Goal: Information Seeking & Learning: Learn about a topic

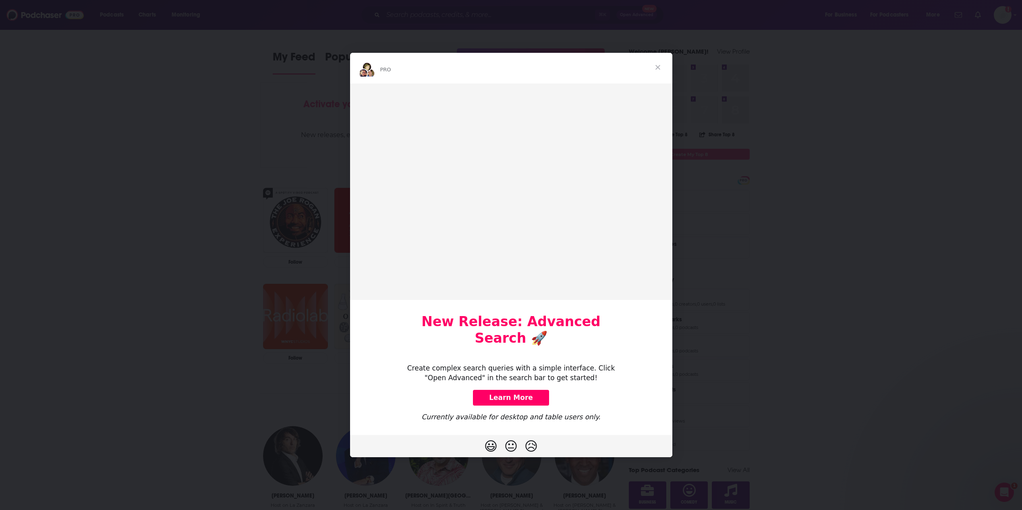
click at [1012, 15] on div "Intercom messenger" at bounding box center [511, 255] width 1022 height 510
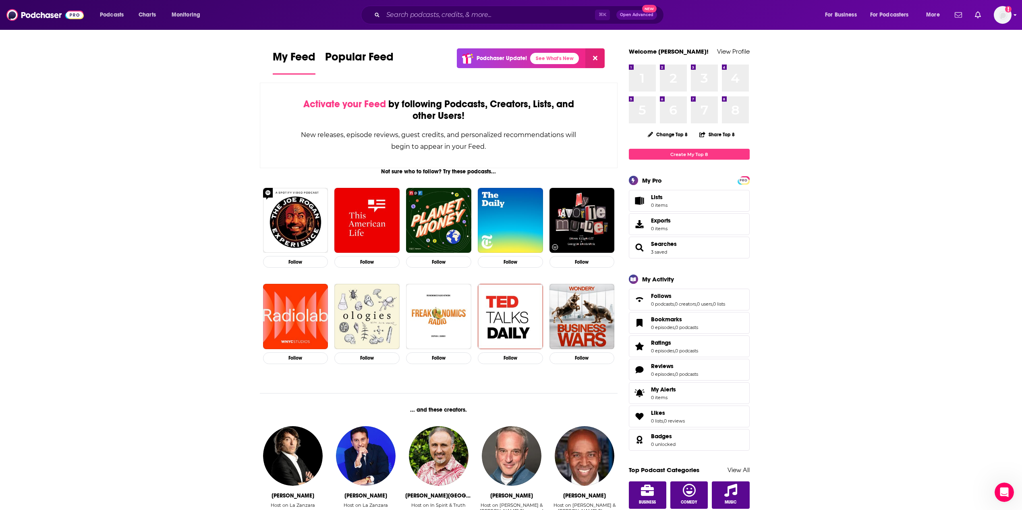
click at [1015, 16] on icon "Show profile menu" at bounding box center [1015, 16] width 3 height 2
click at [1008, 18] on img "Logged in as nsteagall" at bounding box center [1003, 15] width 18 height 18
click at [985, 69] on link "Add Profile Image" at bounding box center [972, 65] width 77 height 17
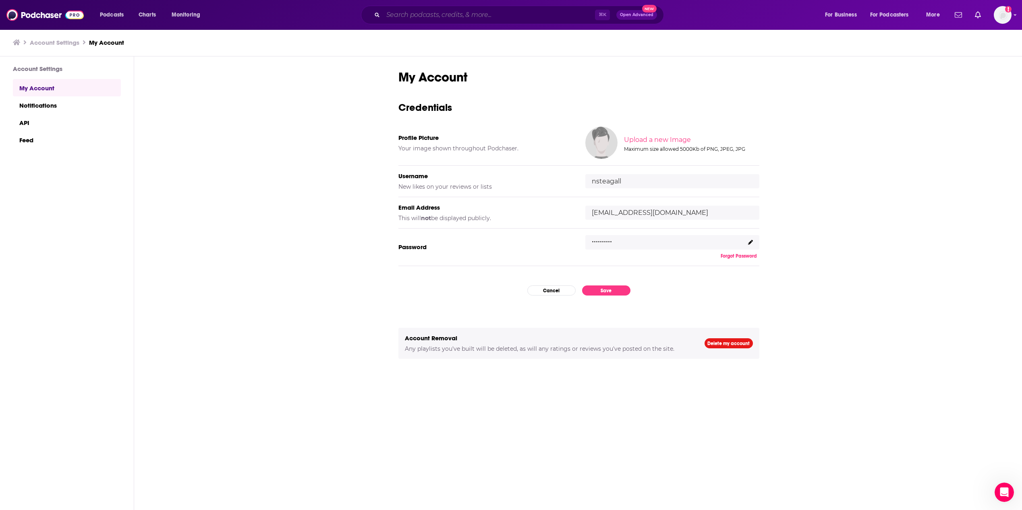
click at [510, 14] on input "Search podcasts, credits, & more..." at bounding box center [489, 14] width 212 height 13
click at [630, 19] on button "Open Advanced New" at bounding box center [636, 15] width 41 height 10
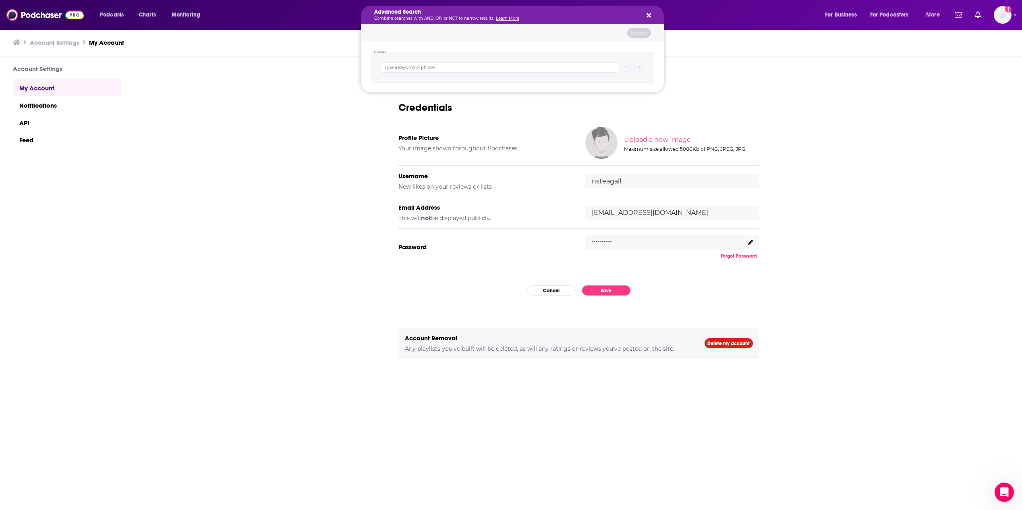
click at [93, 20] on div "Podcasts Charts Monitoring Advanced Search Combine searches with AND, OR, or NO…" at bounding box center [518, 15] width 860 height 19
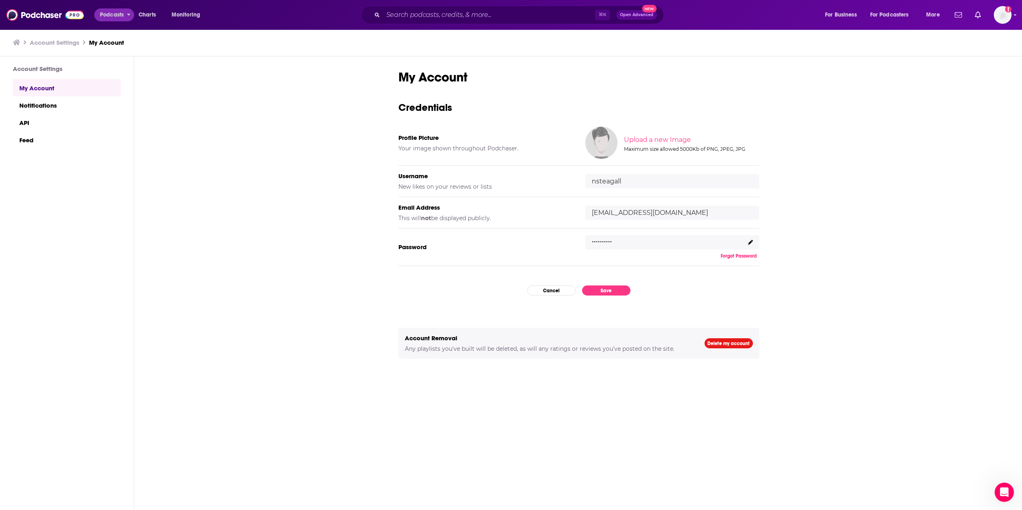
click at [114, 15] on span "Podcasts" at bounding box center [112, 14] width 24 height 11
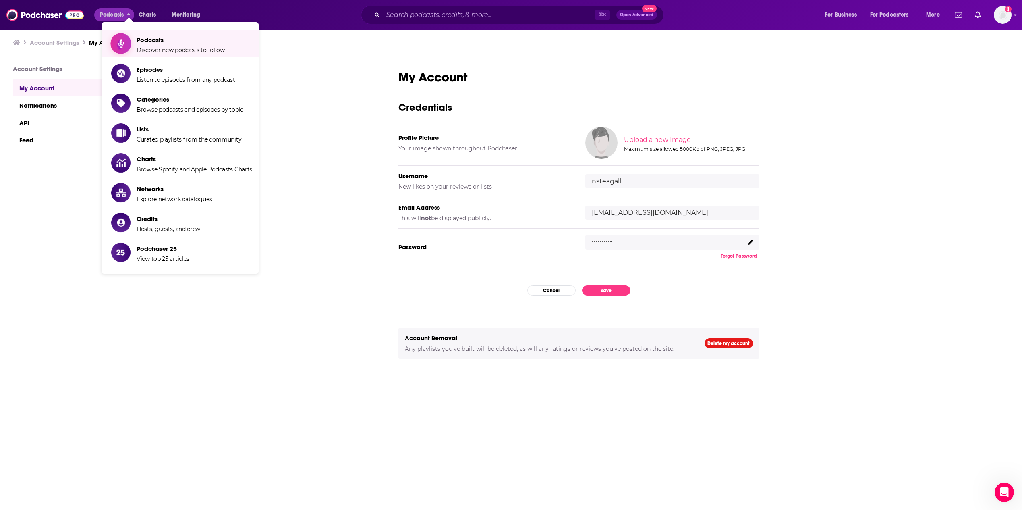
click at [144, 39] on span "Podcasts" at bounding box center [181, 40] width 88 height 8
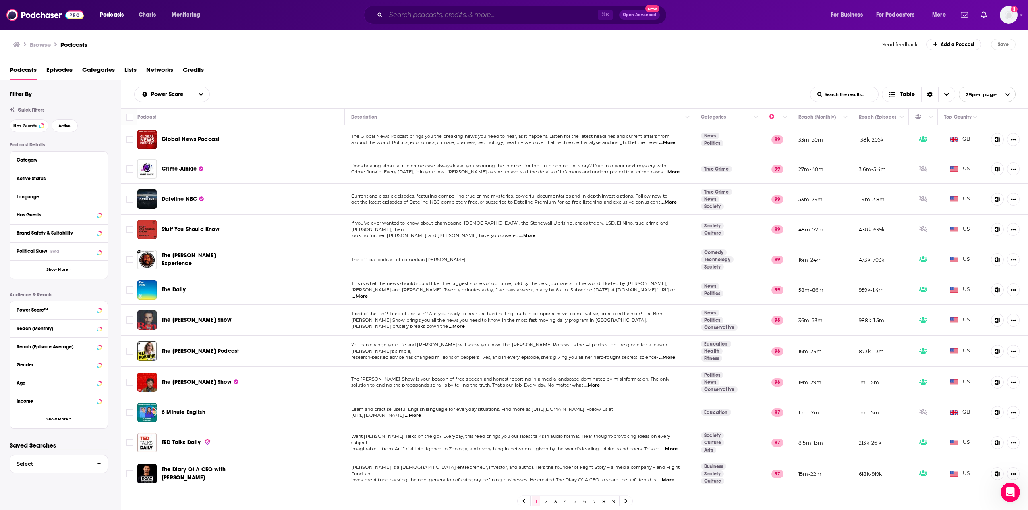
click at [432, 11] on input "Search podcasts, credits, & more..." at bounding box center [492, 14] width 212 height 13
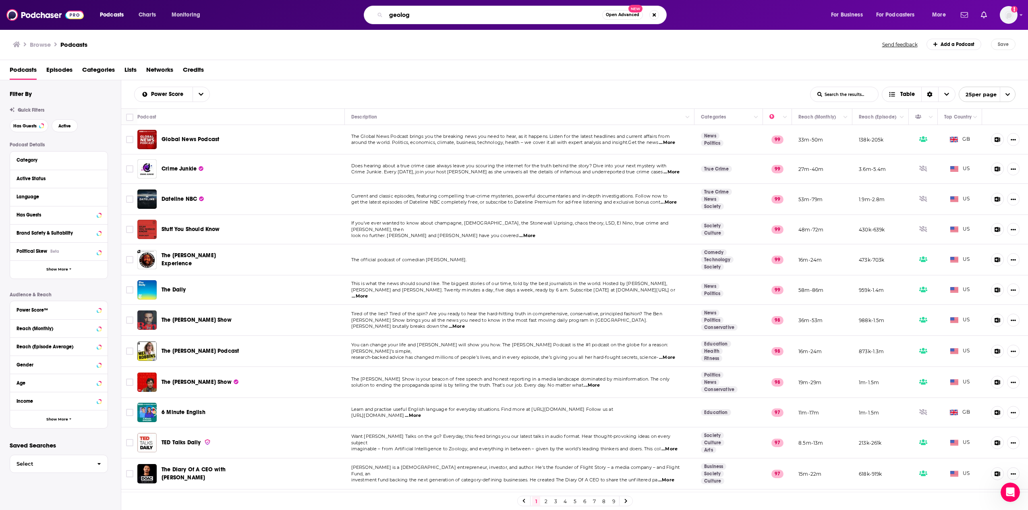
type input "geology"
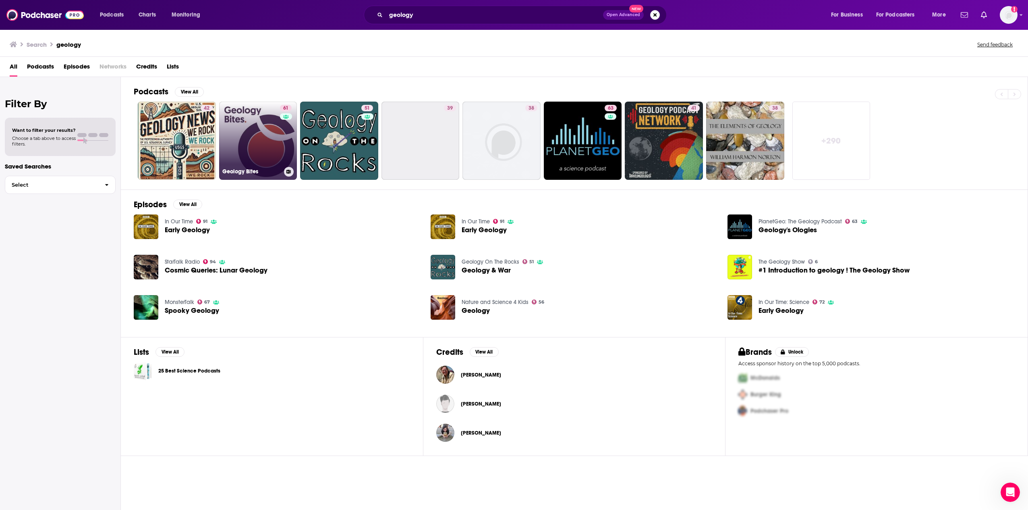
click at [260, 124] on link "61 Geology Bites" at bounding box center [258, 141] width 78 height 78
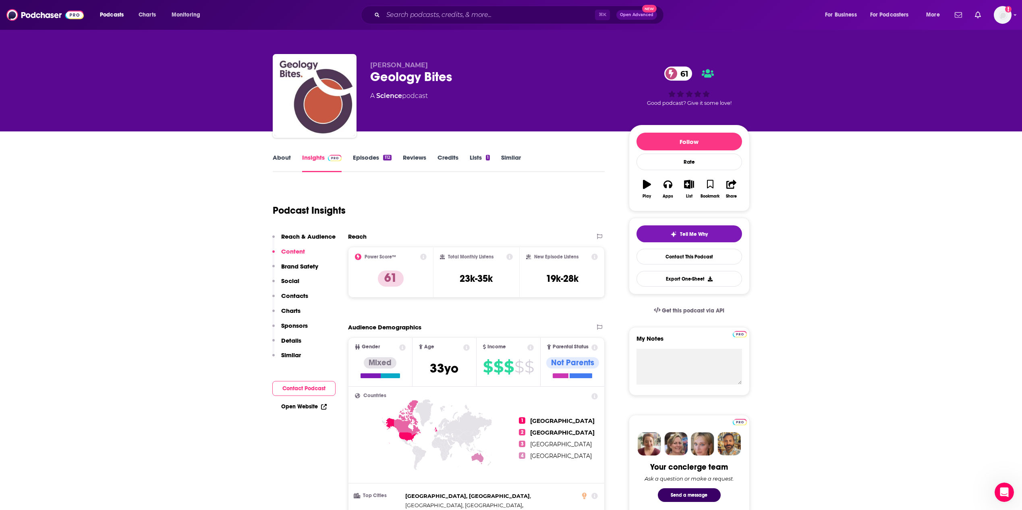
click at [291, 279] on p "Social" at bounding box center [290, 281] width 18 height 8
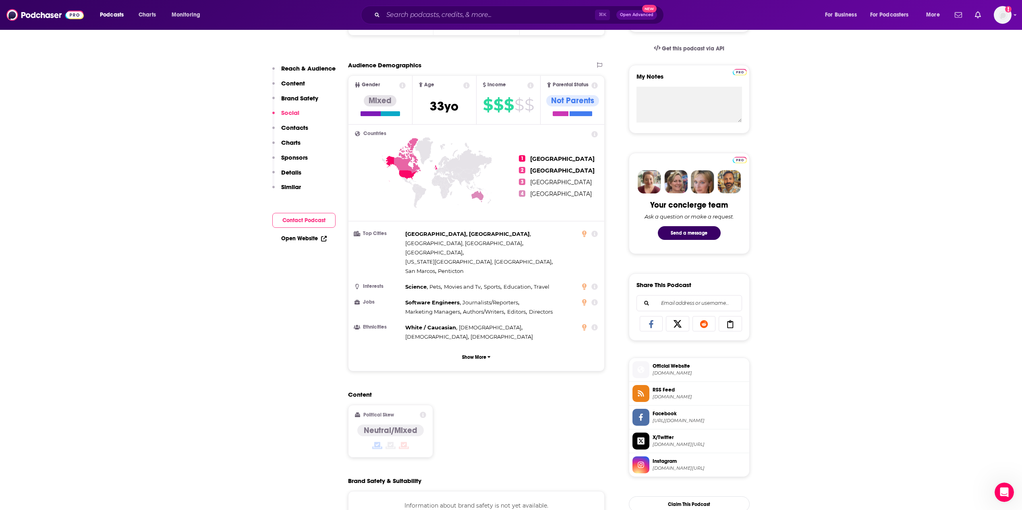
click at [282, 175] on p "Details" at bounding box center [291, 172] width 20 height 8
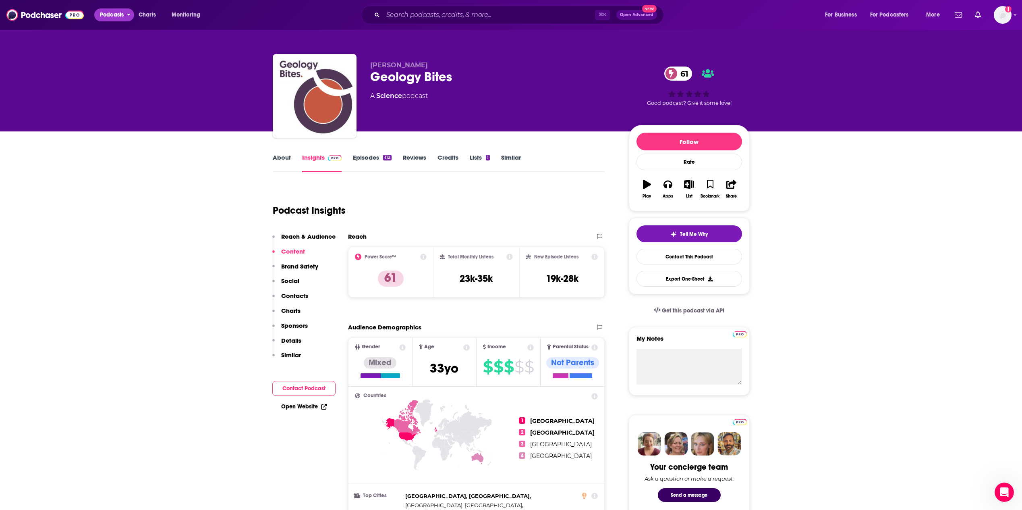
click at [117, 16] on span "Podcasts" at bounding box center [112, 14] width 24 height 11
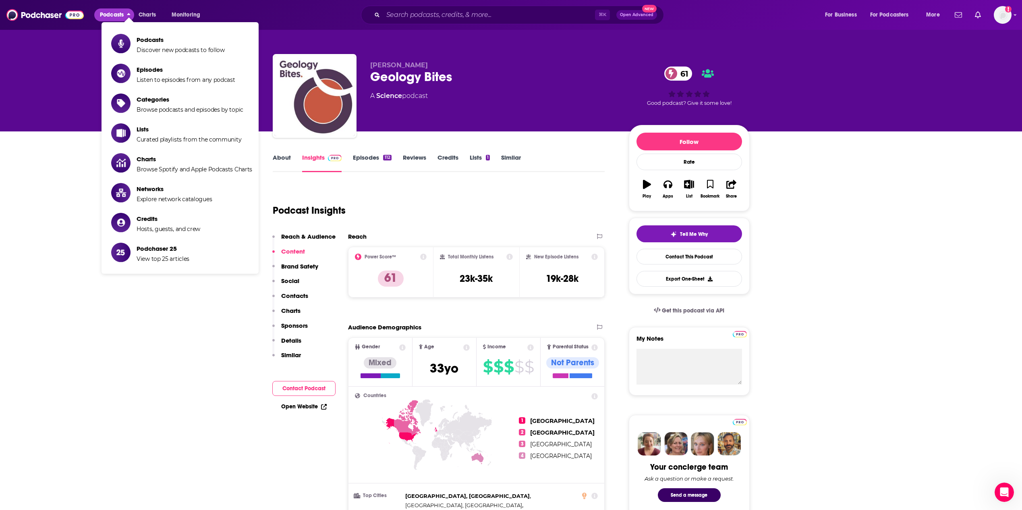
click at [144, 38] on span "Podcasts" at bounding box center [181, 40] width 88 height 8
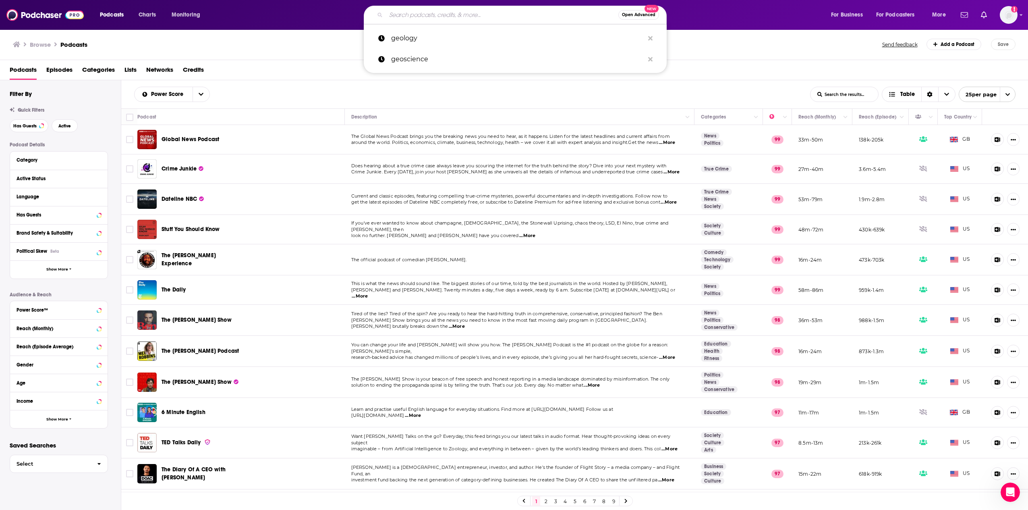
click at [430, 14] on input "Search podcasts, credits, & more..." at bounding box center [502, 14] width 232 height 13
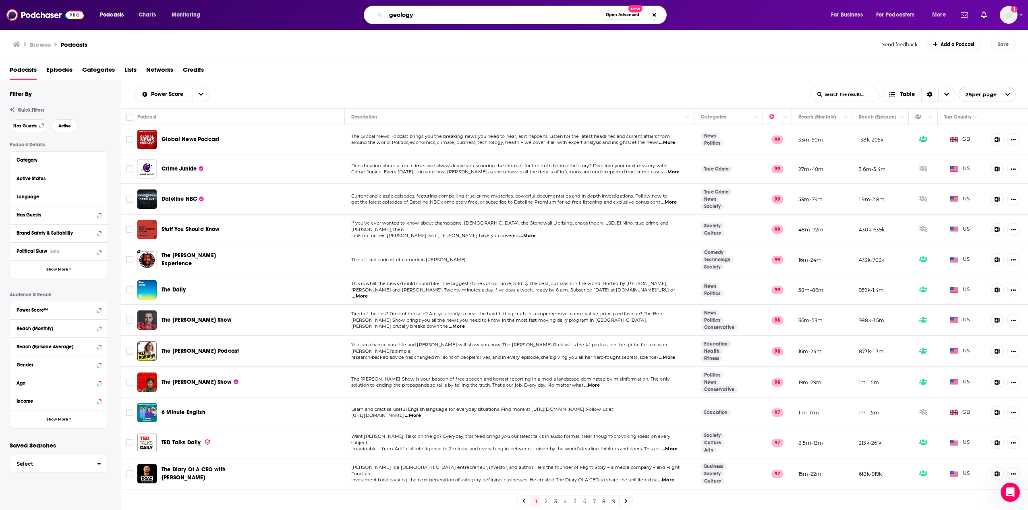
type input "geology"
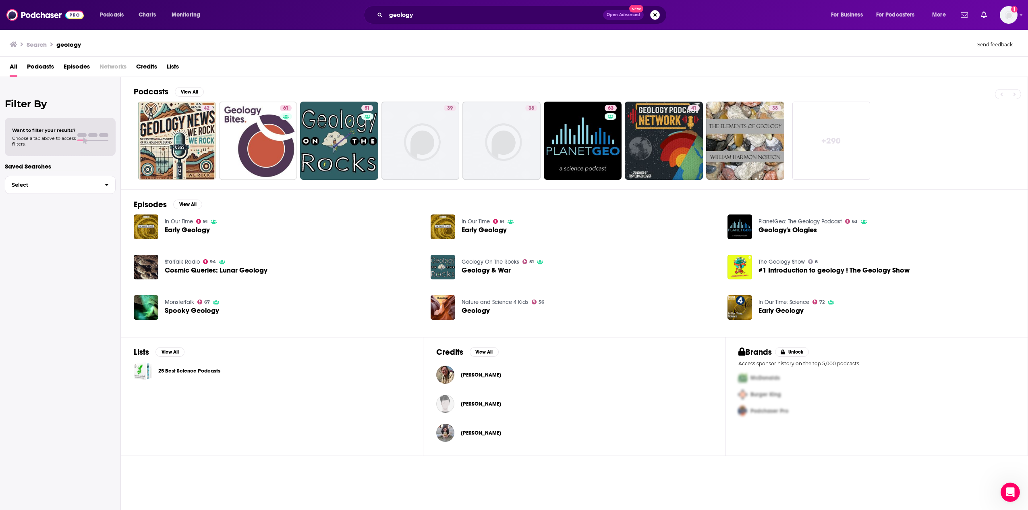
click at [97, 143] on div "Want to filter your results? Choose a tab above to access filters." at bounding box center [60, 136] width 96 height 19
click at [66, 140] on span "Choose a tab above to access filters." at bounding box center [44, 140] width 64 height 11
click at [60, 132] on span "Want to filter your results?" at bounding box center [44, 130] width 64 height 6
click at [99, 184] on span "button" at bounding box center [106, 184] width 17 height 17
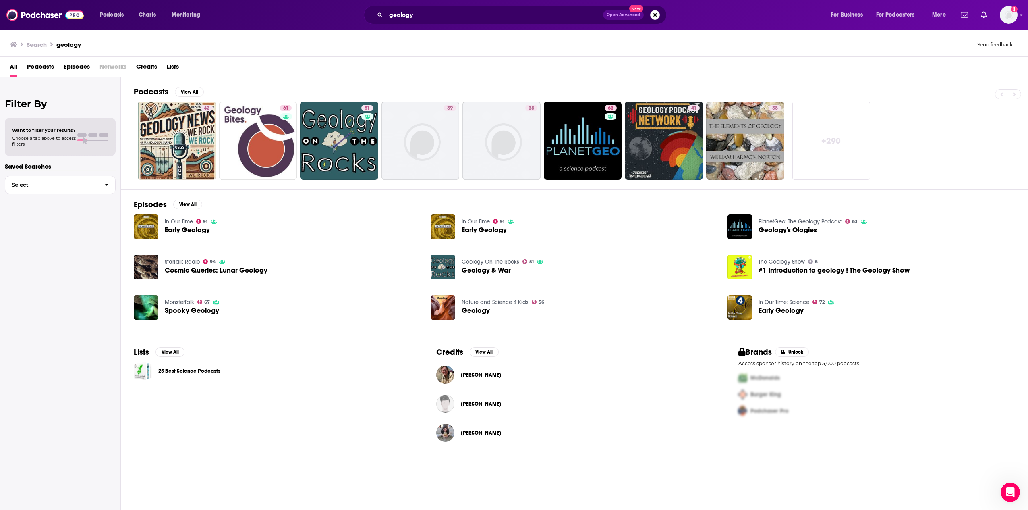
click at [42, 126] on div "Want to filter your results? Choose a tab above to access filters." at bounding box center [60, 137] width 111 height 38
click at [87, 139] on div at bounding box center [92, 137] width 31 height 8
click at [94, 141] on div at bounding box center [92, 140] width 31 height 0
click at [81, 135] on span at bounding box center [81, 135] width 9 height 4
click at [43, 64] on span "Podcasts" at bounding box center [40, 68] width 27 height 17
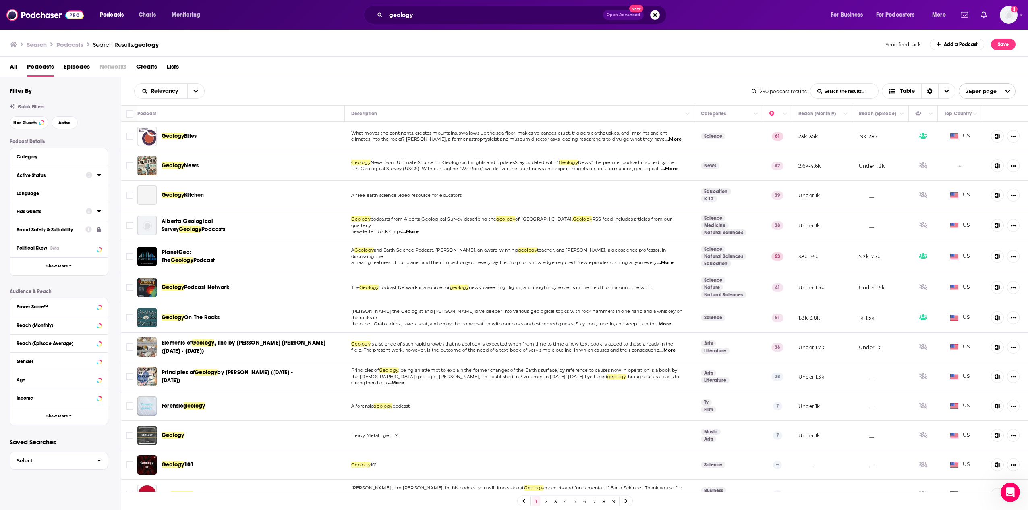
click at [99, 172] on icon at bounding box center [99, 175] width 4 height 6
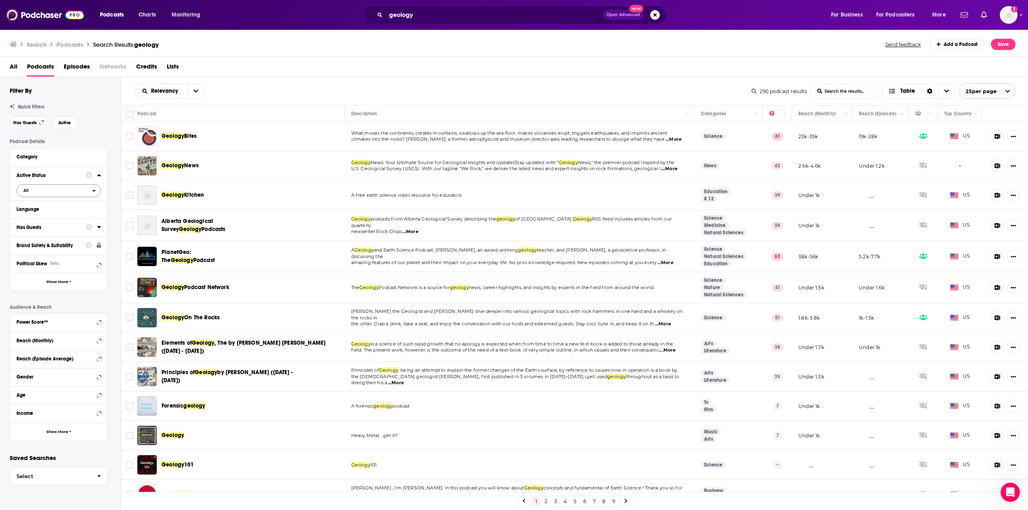
click at [55, 189] on span "All" at bounding box center [54, 190] width 75 height 10
click at [48, 216] on span "Active" at bounding box center [42, 217] width 43 height 4
click at [96, 227] on div at bounding box center [93, 227] width 15 height 10
click at [103, 247] on div "Brand Safety & Suitability" at bounding box center [58, 245] width 97 height 18
click at [99, 246] on icon at bounding box center [99, 244] width 4 height 5
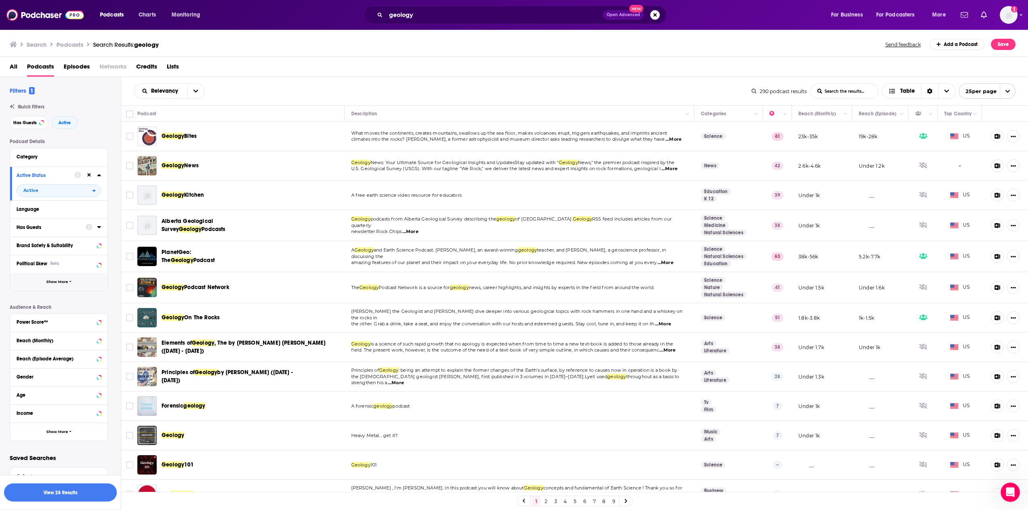
click at [70, 282] on icon "button" at bounding box center [70, 282] width 2 height 4
click at [99, 228] on icon at bounding box center [99, 227] width 4 height 2
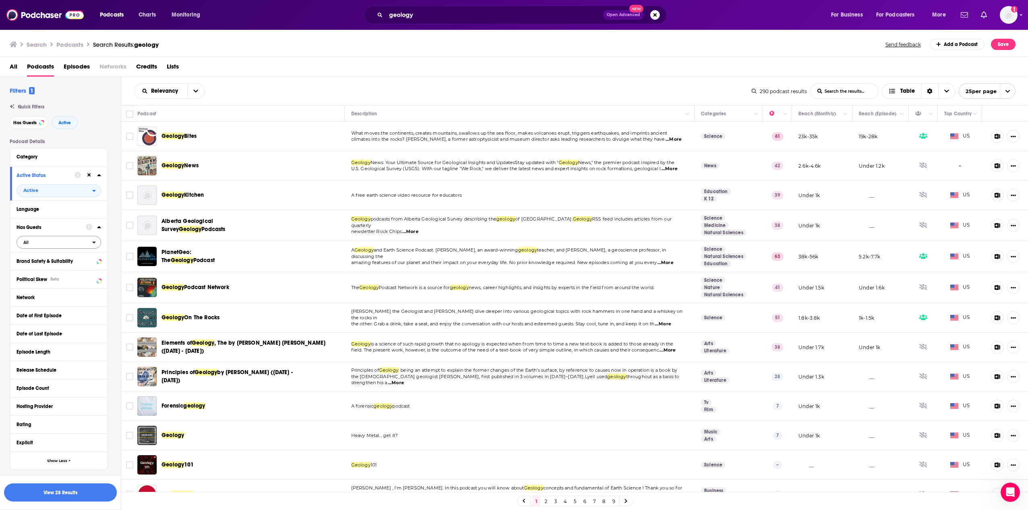
click at [89, 242] on span "All" at bounding box center [54, 242] width 75 height 10
click at [75, 269] on span "47" at bounding box center [84, 268] width 31 height 4
drag, startPoint x: 99, startPoint y: 259, endPoint x: 95, endPoint y: 260, distance: 4.2
click at [95, 260] on div at bounding box center [93, 260] width 16 height 10
click at [99, 280] on icon at bounding box center [99, 279] width 4 height 6
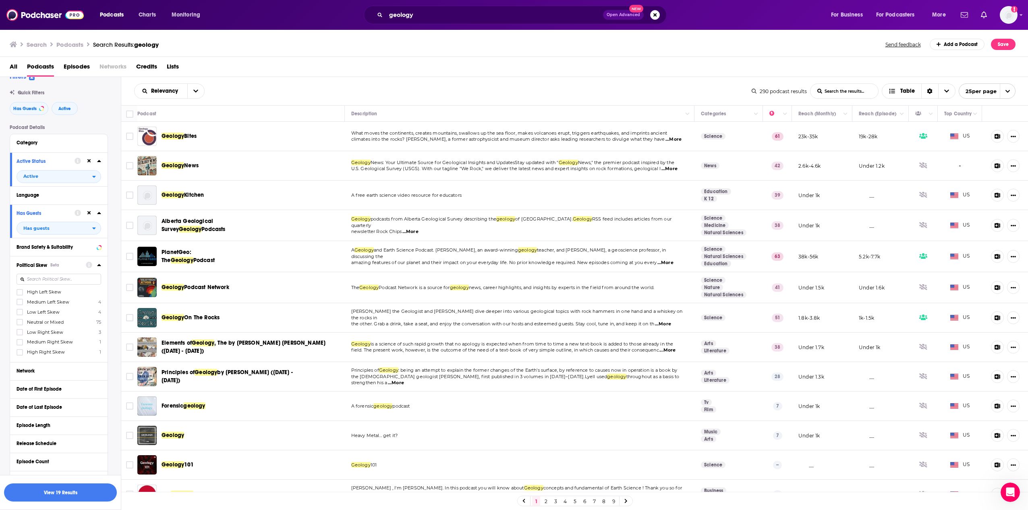
scroll to position [16, 0]
click at [100, 368] on icon at bounding box center [99, 369] width 4 height 2
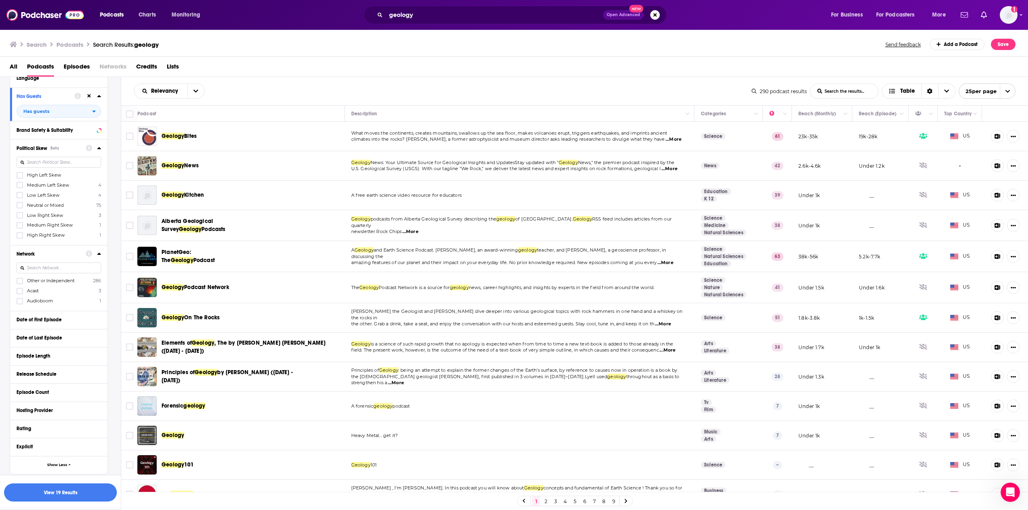
scroll to position [0, 0]
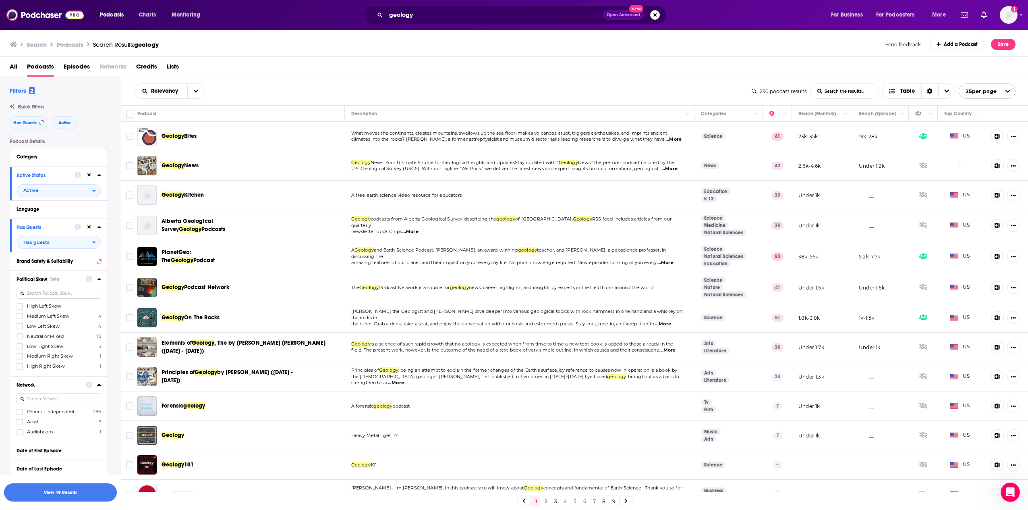
click at [70, 495] on button "View 19 Results" at bounding box center [60, 492] width 113 height 18
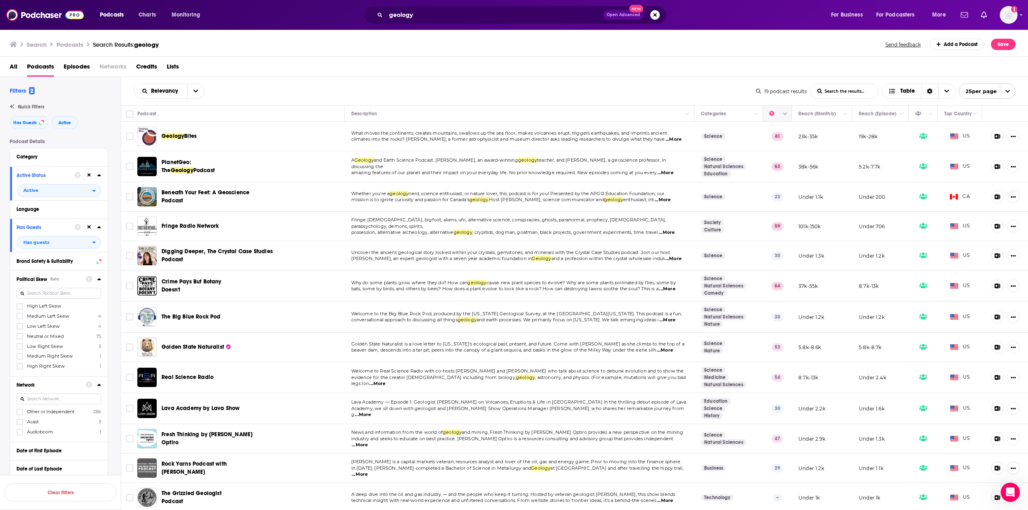
click at [780, 115] on button "Column Actions" at bounding box center [785, 114] width 10 height 10
click at [777, 115] on div at bounding box center [514, 255] width 1028 height 510
click at [132, 135] on input "Toggle select row" at bounding box center [129, 136] width 7 height 7
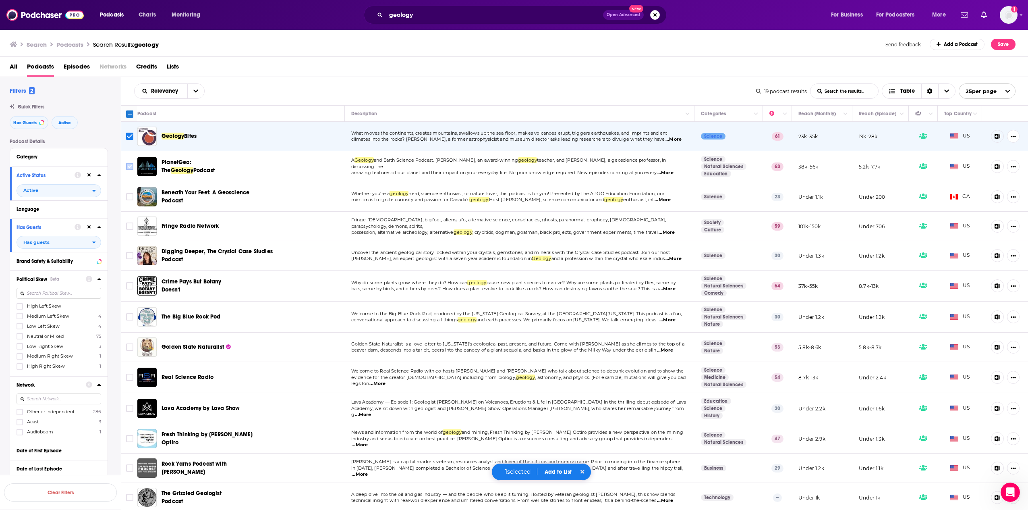
click at [133, 169] on input "Toggle select row" at bounding box center [129, 166] width 7 height 7
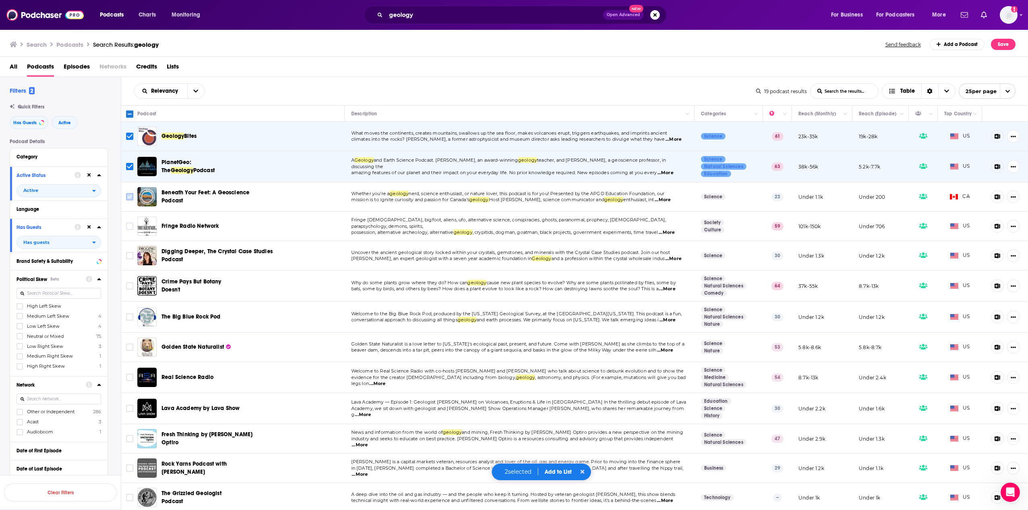
click at [131, 194] on input "Toggle select row" at bounding box center [129, 196] width 7 height 7
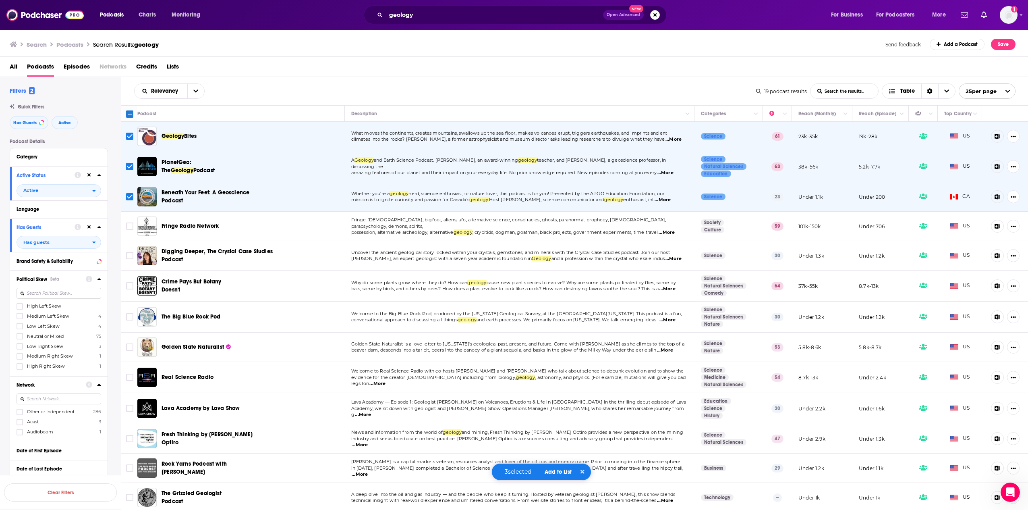
click at [130, 200] on input "Toggle select row" at bounding box center [129, 196] width 7 height 7
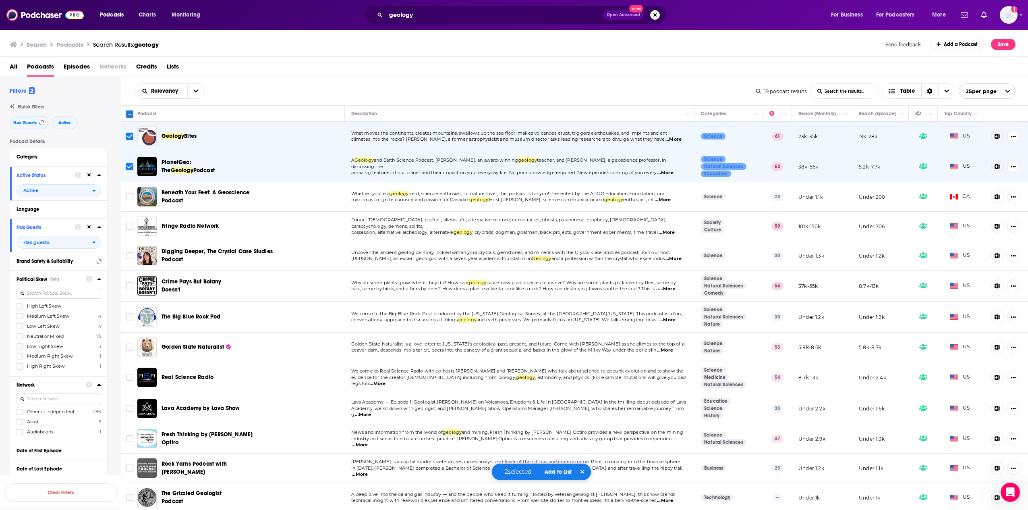
scroll to position [2, 0]
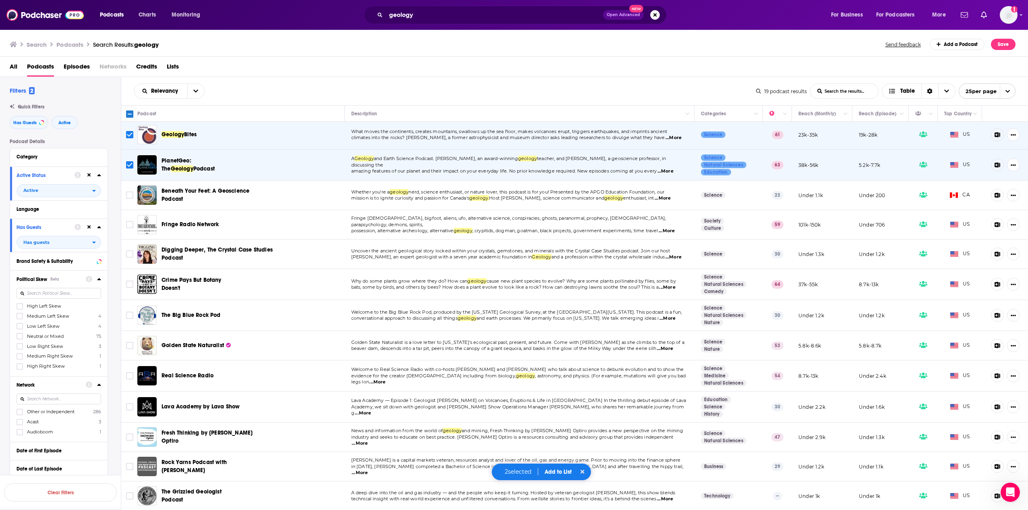
click at [666, 349] on span "...More" at bounding box center [665, 348] width 16 height 6
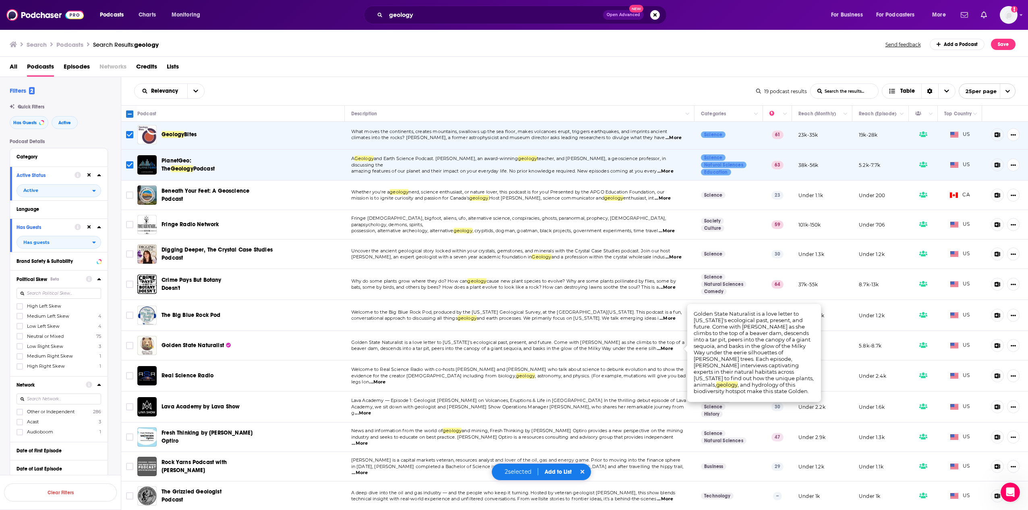
click at [651, 340] on span "Golden State Naturalist is a love letter to [US_STATE]'s ecological past, prese…" at bounding box center [517, 342] width 333 height 6
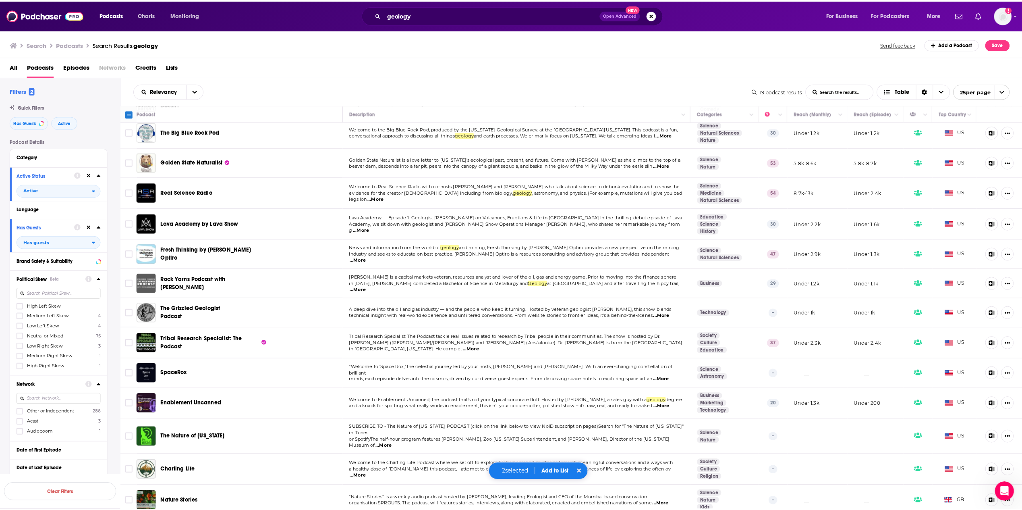
scroll to position [0, 0]
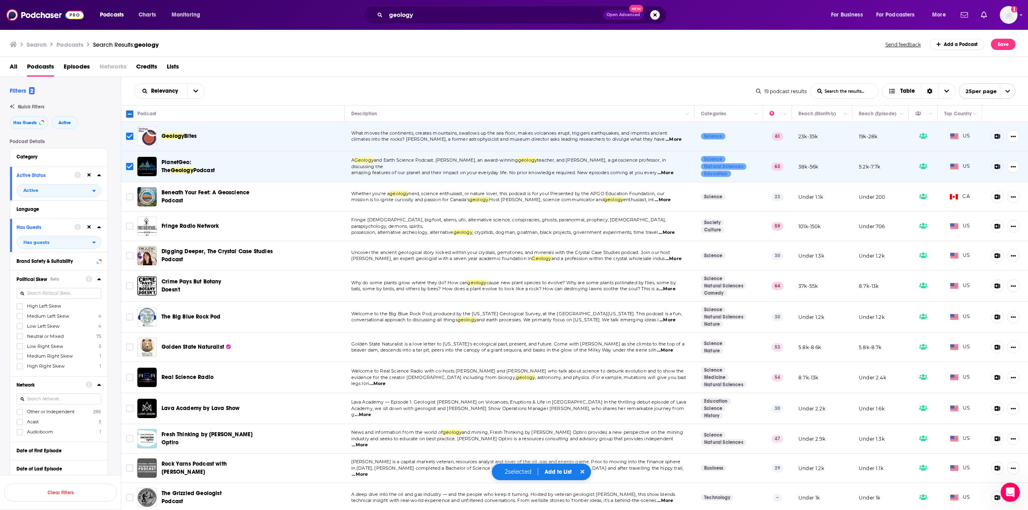
click at [234, 195] on span "Beneath Your Feet: A Geoscience Podcast" at bounding box center [206, 196] width 88 height 15
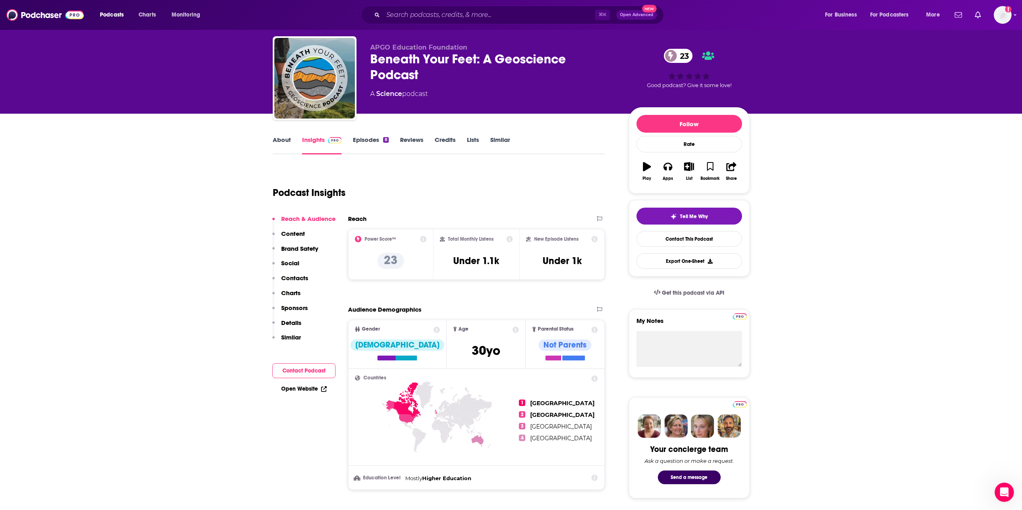
scroll to position [41, 0]
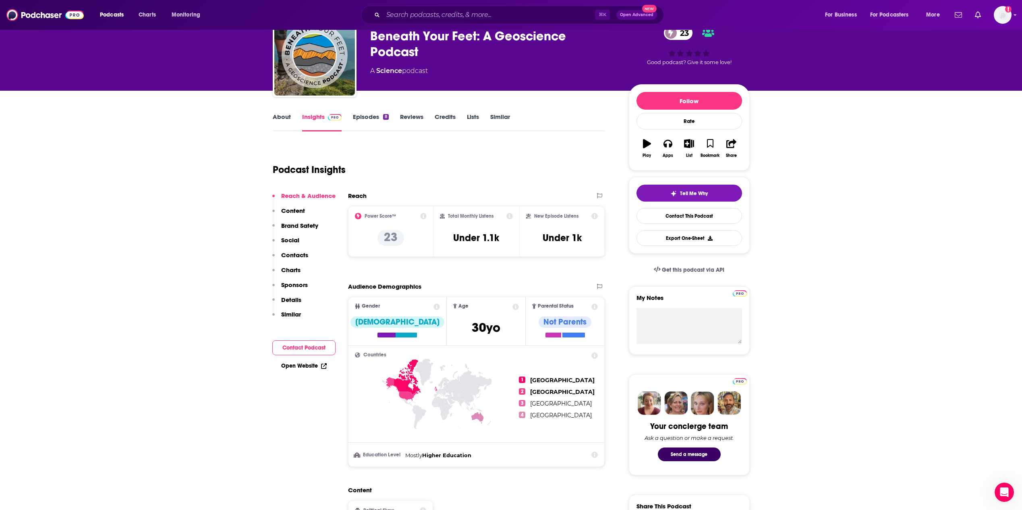
click at [374, 116] on link "Episodes 8" at bounding box center [370, 122] width 35 height 19
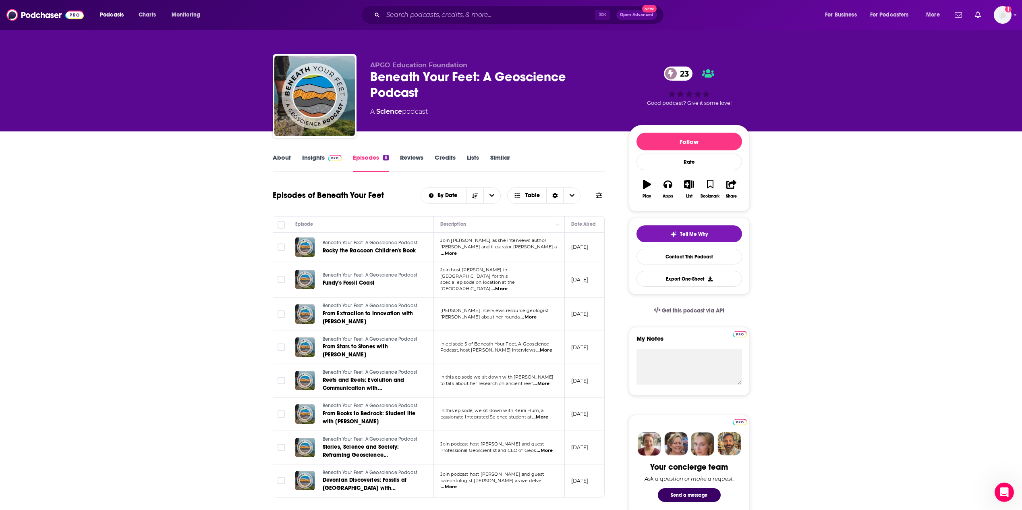
click at [457, 252] on span "...More" at bounding box center [449, 253] width 16 height 6
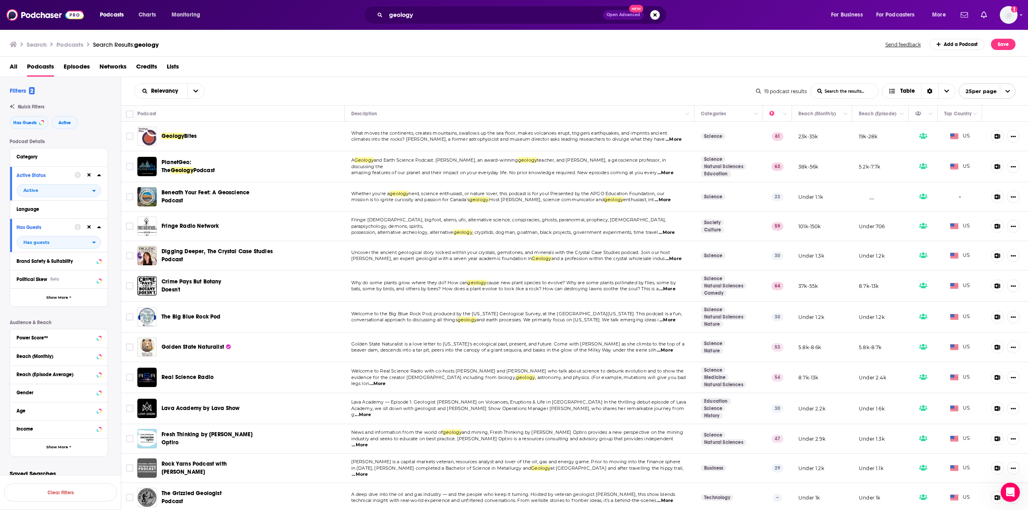
click at [200, 346] on span "Golden State Naturalist" at bounding box center [193, 346] width 62 height 7
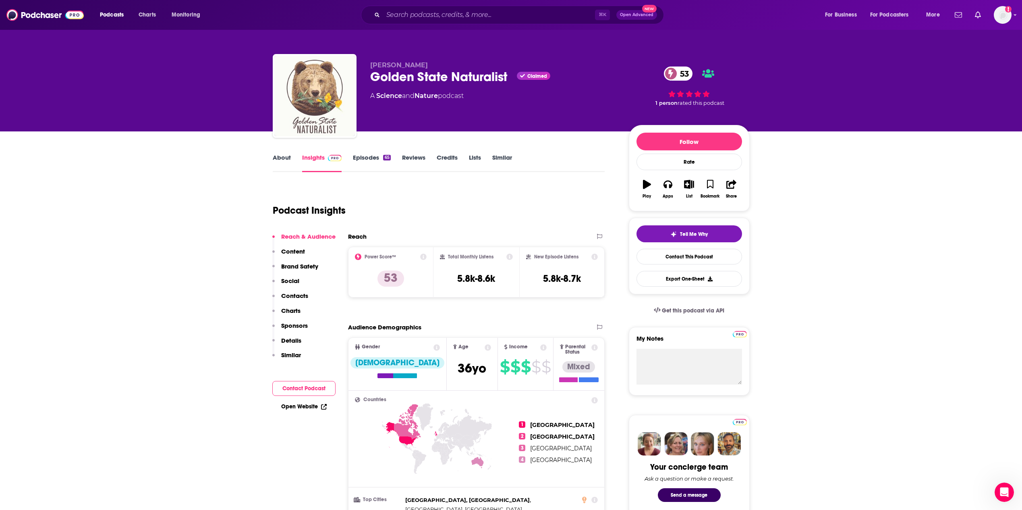
click at [376, 158] on link "Episodes 65" at bounding box center [371, 162] width 37 height 19
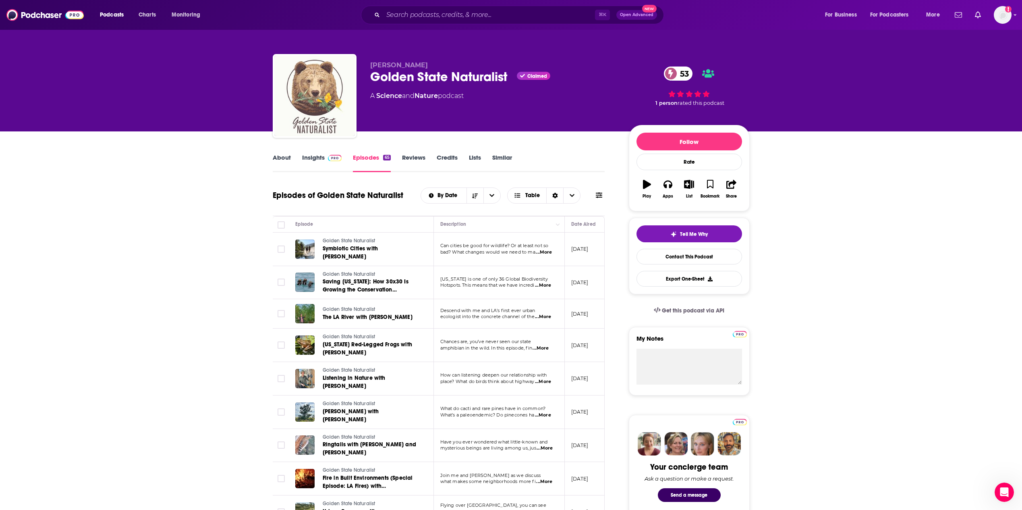
click at [552, 250] on span "...More" at bounding box center [544, 252] width 16 height 6
drag, startPoint x: 504, startPoint y: 247, endPoint x: 504, endPoint y: 253, distance: 5.7
click at [548, 249] on span "...More" at bounding box center [544, 252] width 16 height 6
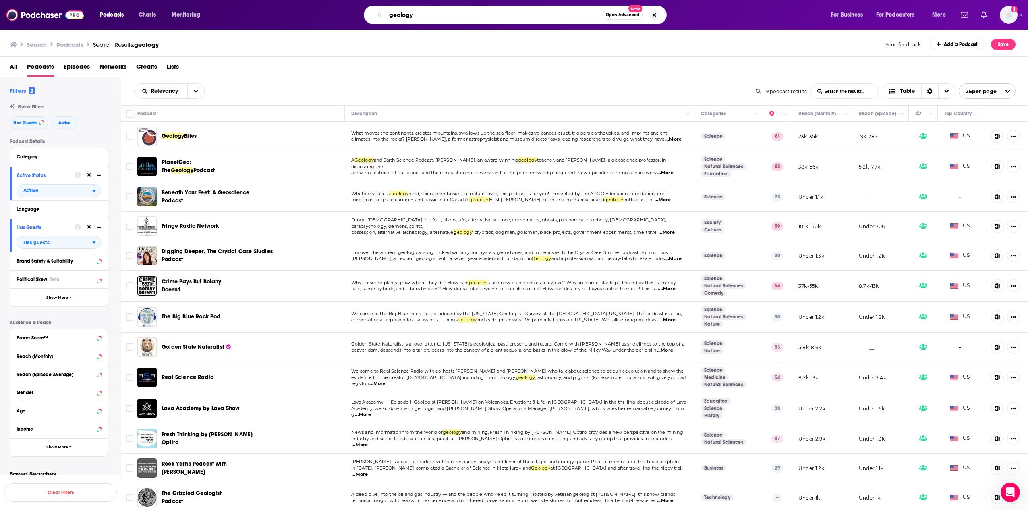
click at [430, 20] on input "geology" at bounding box center [494, 14] width 216 height 13
click at [429, 19] on input "geology" at bounding box center [494, 14] width 216 height 13
click at [429, 18] on input "geology" at bounding box center [494, 14] width 216 height 13
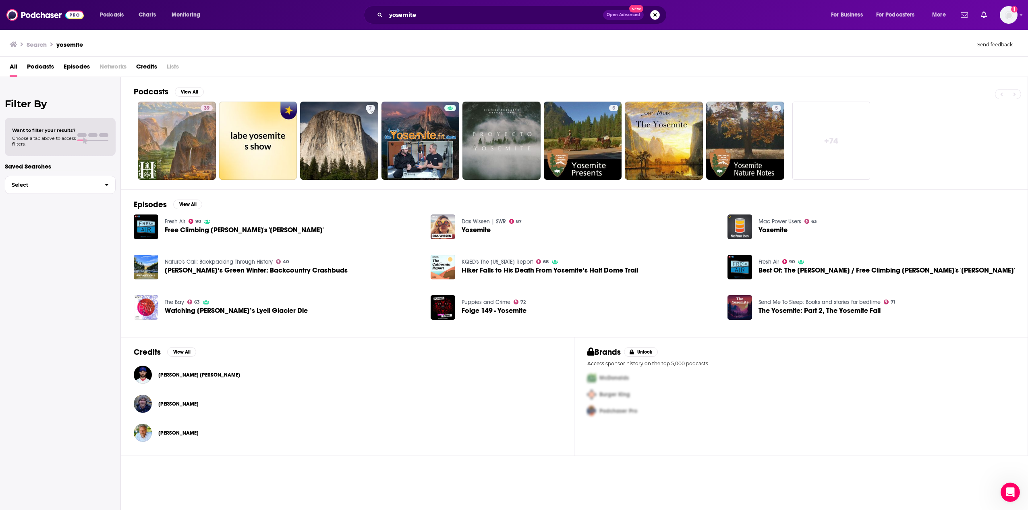
click at [55, 68] on div "All Podcasts Episodes Networks Credits Lists" at bounding box center [516, 68] width 1012 height 17
click at [54, 66] on div "All Podcasts Episodes Networks Credits Lists" at bounding box center [516, 68] width 1012 height 17
click at [51, 67] on span "Podcasts" at bounding box center [40, 68] width 27 height 17
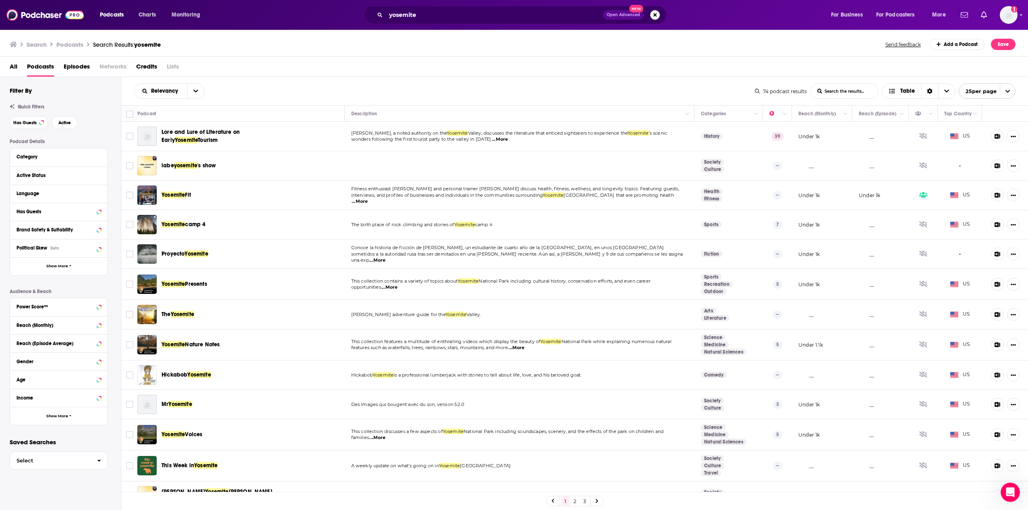
click at [152, 39] on ul "Search Podcasts Search Results: yosemite" at bounding box center [85, 44] width 151 height 11
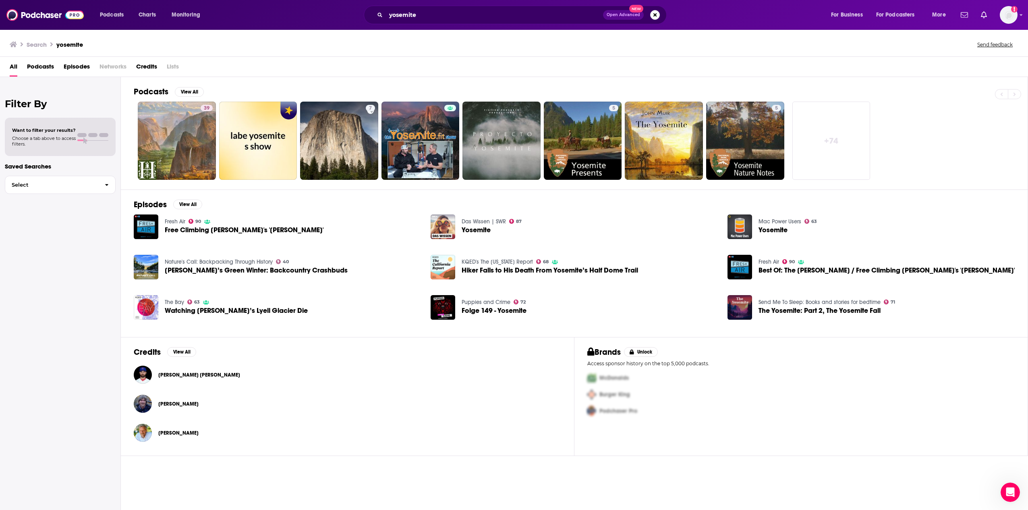
click at [240, 67] on div "All Podcasts Episodes Networks Credits Lists" at bounding box center [516, 68] width 1012 height 17
click at [37, 67] on span "Podcasts" at bounding box center [40, 68] width 27 height 17
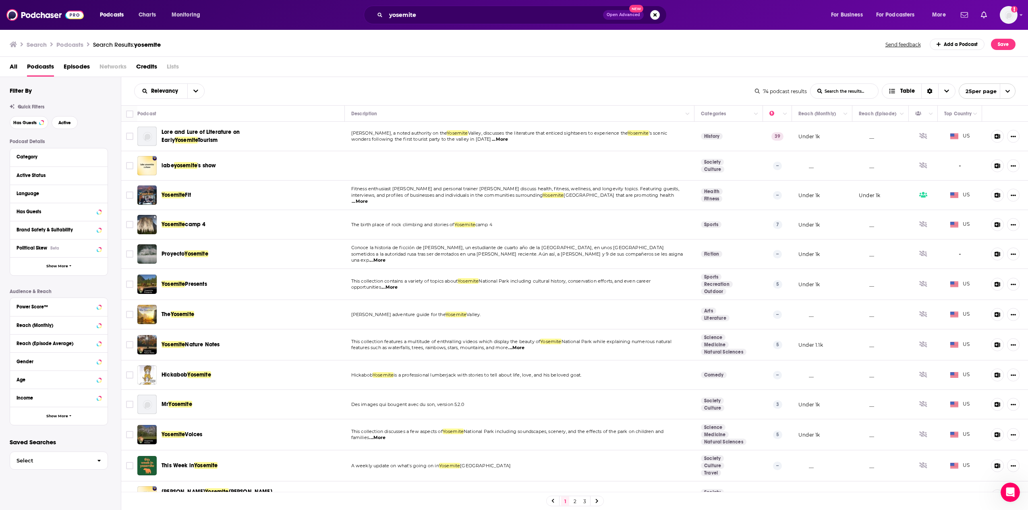
click at [208, 67] on div "All Podcasts Episodes Networks Credits Lists" at bounding box center [516, 68] width 1012 height 17
click at [168, 85] on div "Relevancy" at bounding box center [169, 90] width 70 height 15
click at [209, 66] on div "All Podcasts Episodes Networks Credits Lists" at bounding box center [516, 68] width 1012 height 17
click at [305, 44] on div "Search Podcasts Search Results: yosemite Send feedback Add a Podcast Save" at bounding box center [513, 44] width 1006 height 11
click at [419, 15] on input "yosemite" at bounding box center [494, 14] width 217 height 13
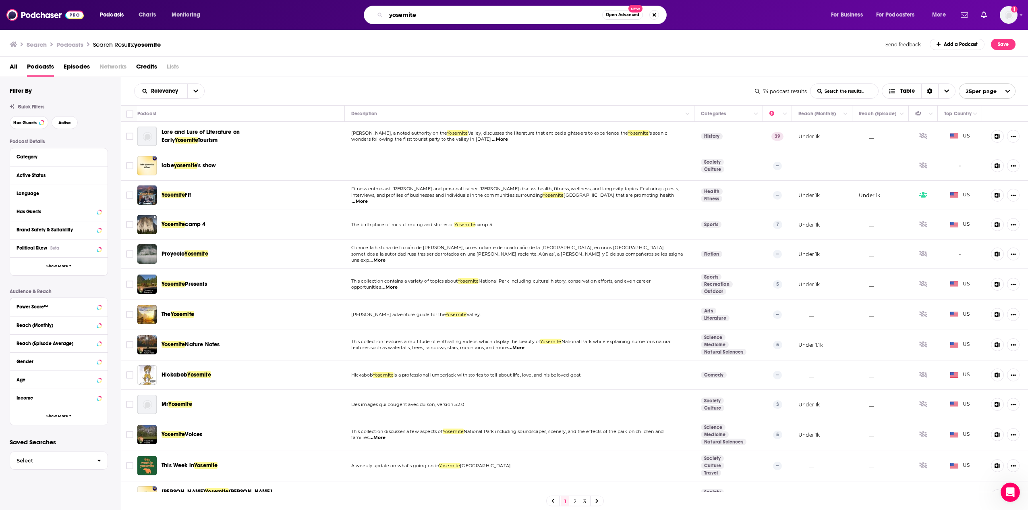
click at [419, 15] on input "yosemite" at bounding box center [494, 14] width 216 height 13
type input "climate change"
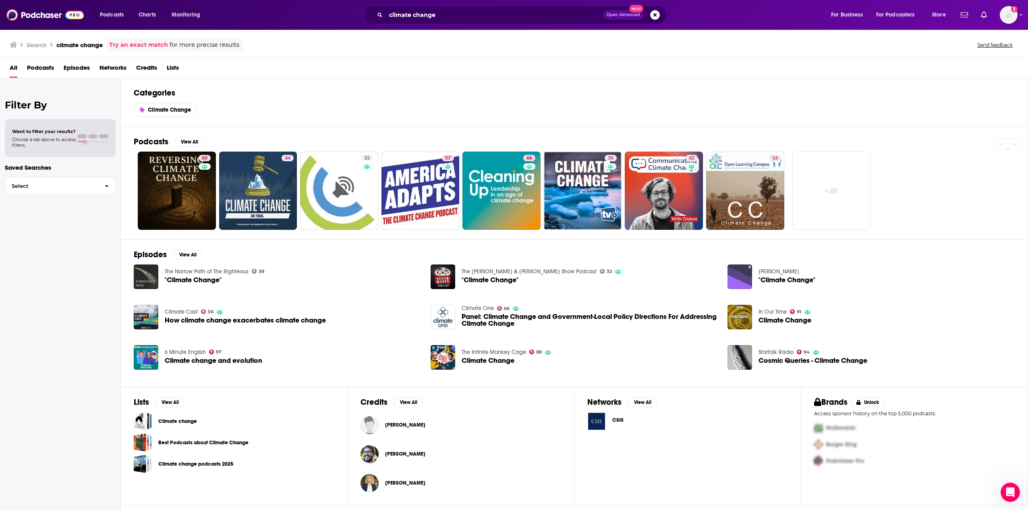
click at [47, 68] on span "Podcasts" at bounding box center [40, 69] width 27 height 17
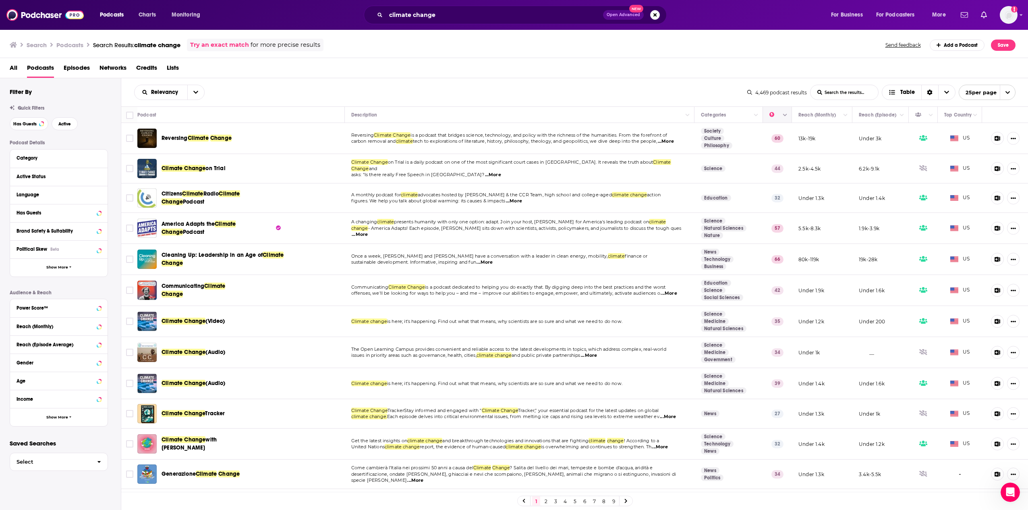
click at [782, 117] on button "Column Actions" at bounding box center [785, 115] width 10 height 10
click at [780, 114] on div at bounding box center [514, 255] width 1028 height 510
click at [780, 116] on button "Column Actions" at bounding box center [785, 115] width 10 height 10
drag, startPoint x: 777, startPoint y: 116, endPoint x: 781, endPoint y: 118, distance: 4.3
click at [781, 118] on div at bounding box center [514, 255] width 1028 height 510
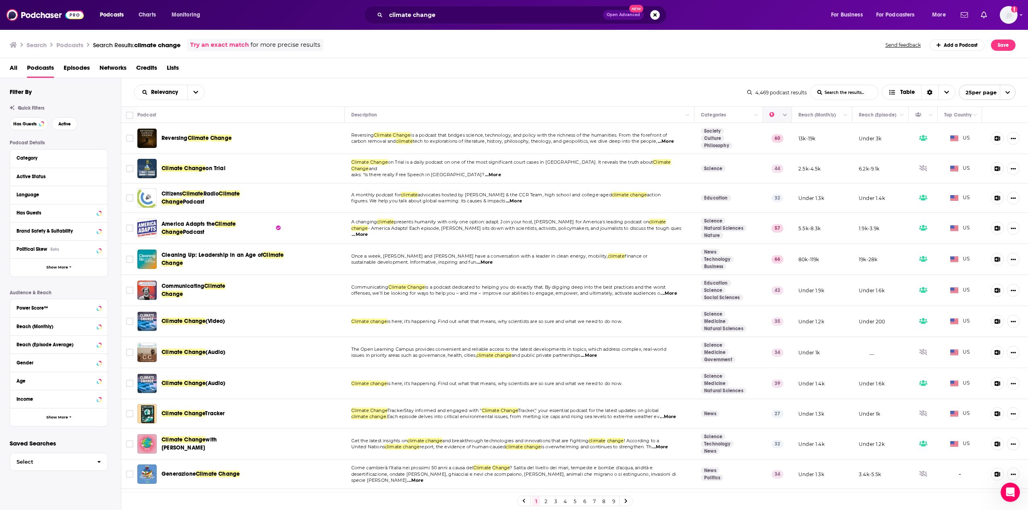
click at [772, 116] on icon "Move" at bounding box center [777, 115] width 10 height 10
click at [673, 414] on span "...More" at bounding box center [668, 416] width 16 height 6
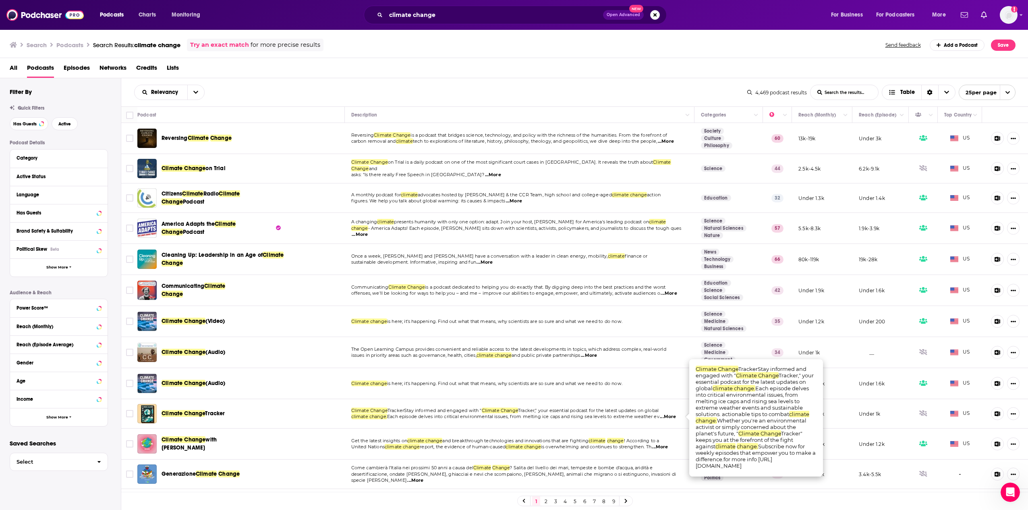
click at [229, 413] on div "Climate Change Tracker" at bounding box center [204, 413] width 84 height 8
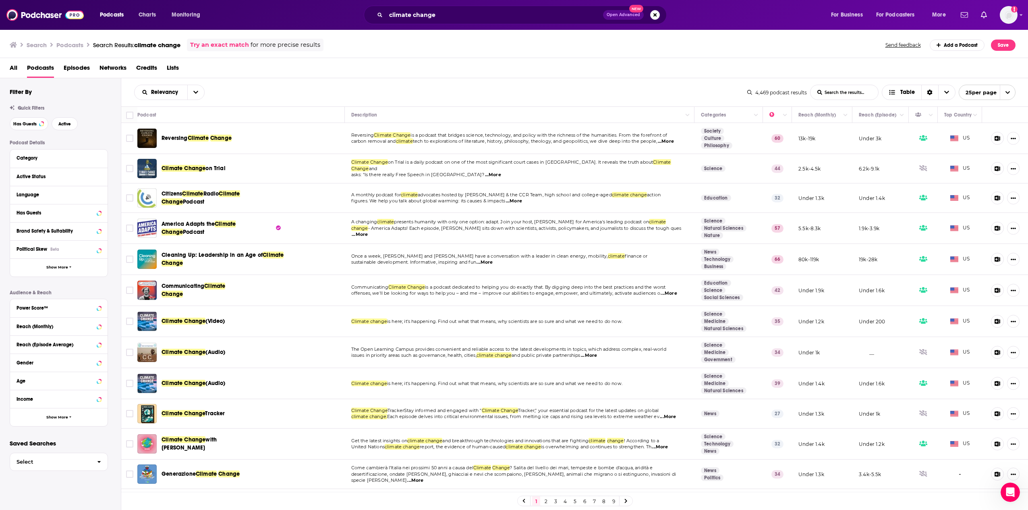
click at [212, 409] on div "Climate Change Tracker" at bounding box center [204, 413] width 84 height 19
click at [214, 418] on div "Climate Change Tracker" at bounding box center [204, 413] width 84 height 19
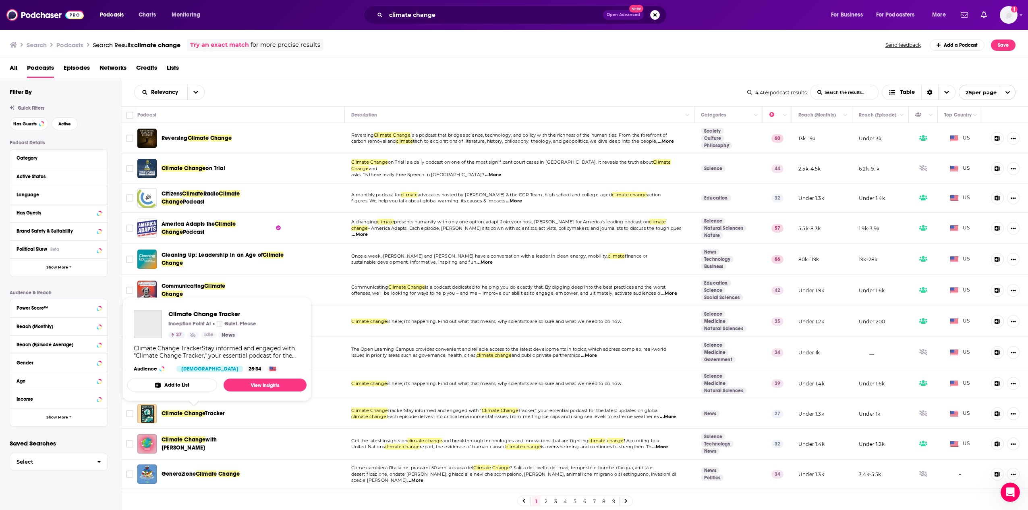
click at [215, 415] on span "Tracker" at bounding box center [215, 413] width 20 height 7
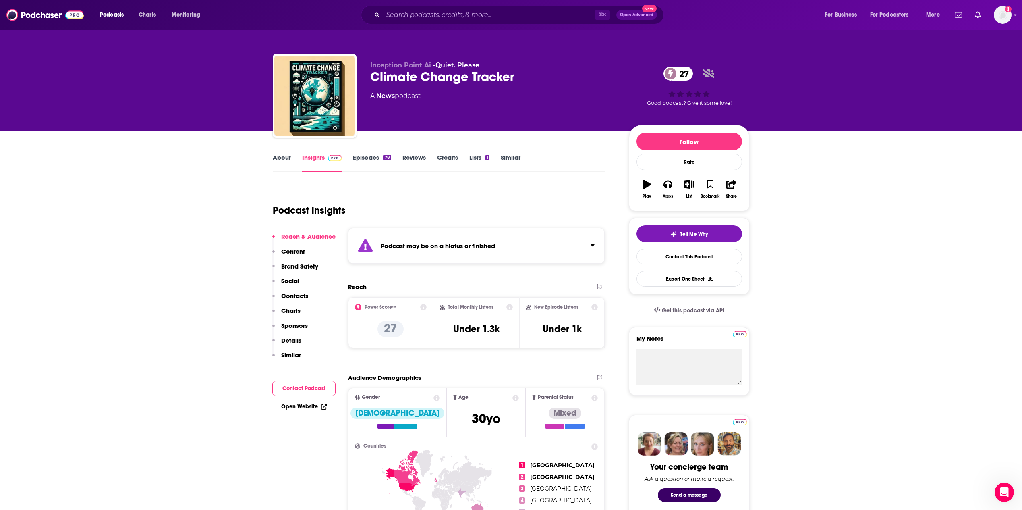
click at [301, 269] on p "Brand Safety" at bounding box center [299, 266] width 37 height 8
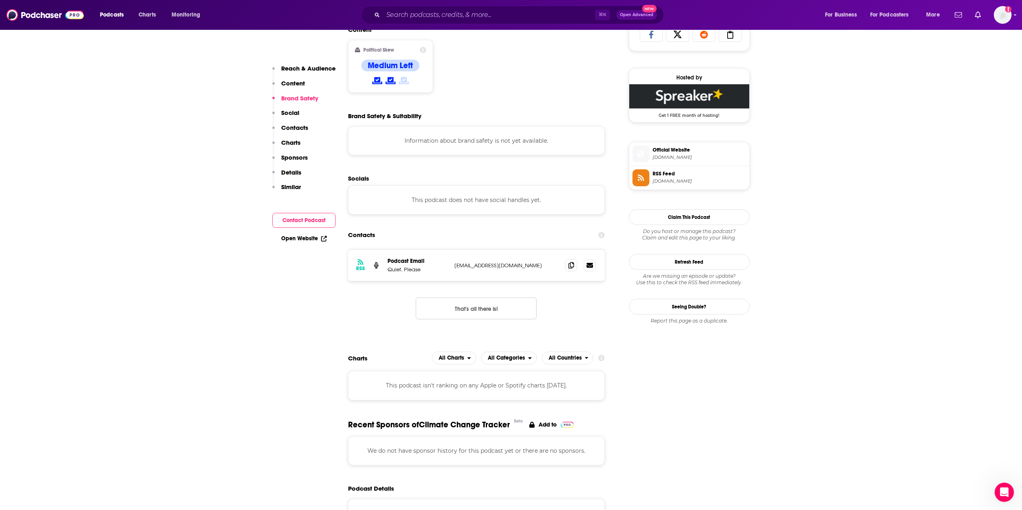
click at [297, 138] on div "Reach & Audience Content Brand Safety Social Contacts Charts Sponsors Details S…" at bounding box center [303, 130] width 63 height 133
click at [297, 140] on p "Charts" at bounding box center [290, 143] width 19 height 8
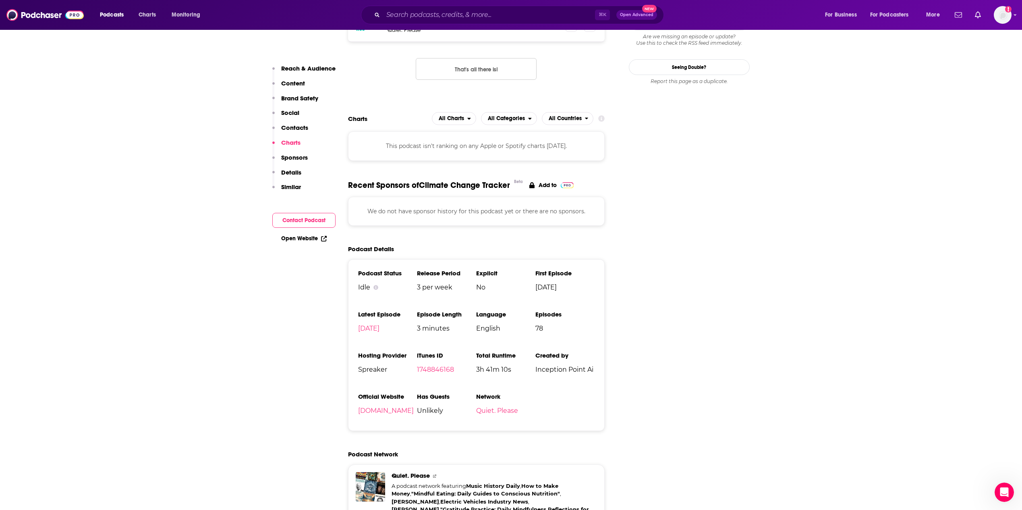
click at [290, 155] on p "Sponsors" at bounding box center [294, 157] width 27 height 8
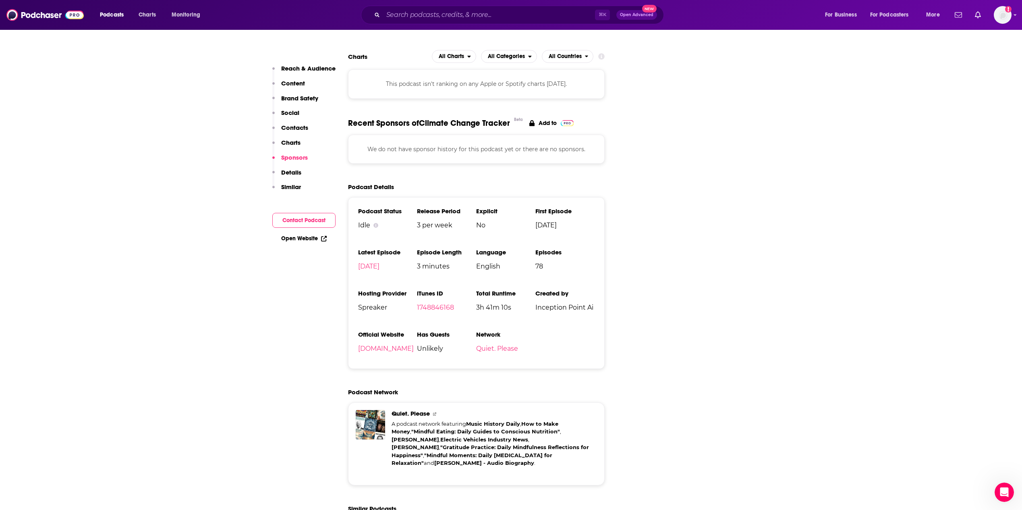
scroll to position [858, 0]
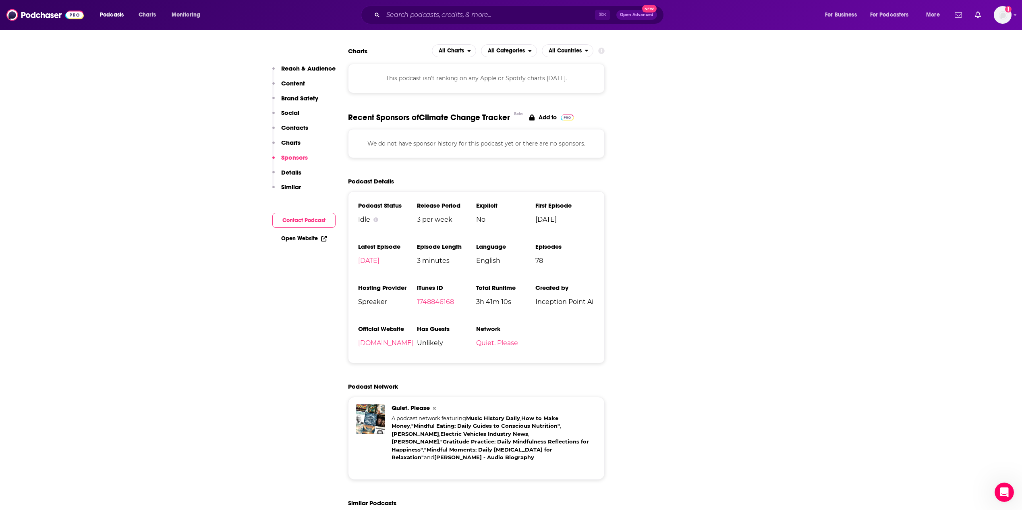
click at [294, 104] on button "Brand Safety" at bounding box center [295, 101] width 46 height 15
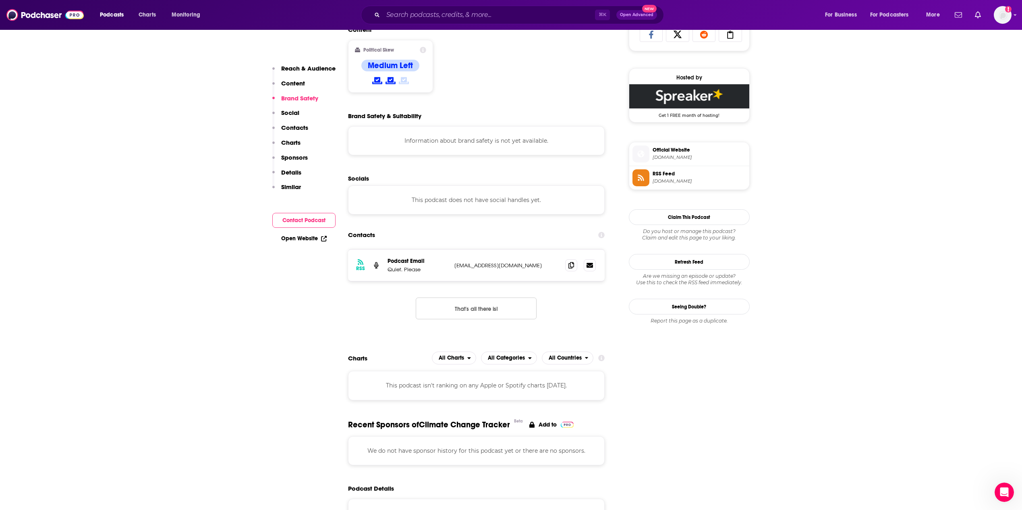
click at [292, 82] on p "Content" at bounding box center [293, 83] width 24 height 8
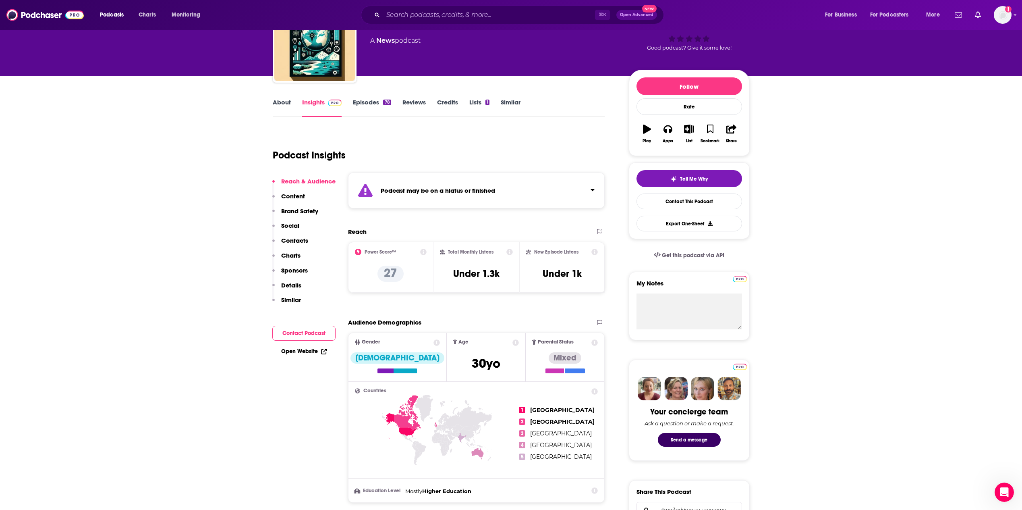
scroll to position [0, 0]
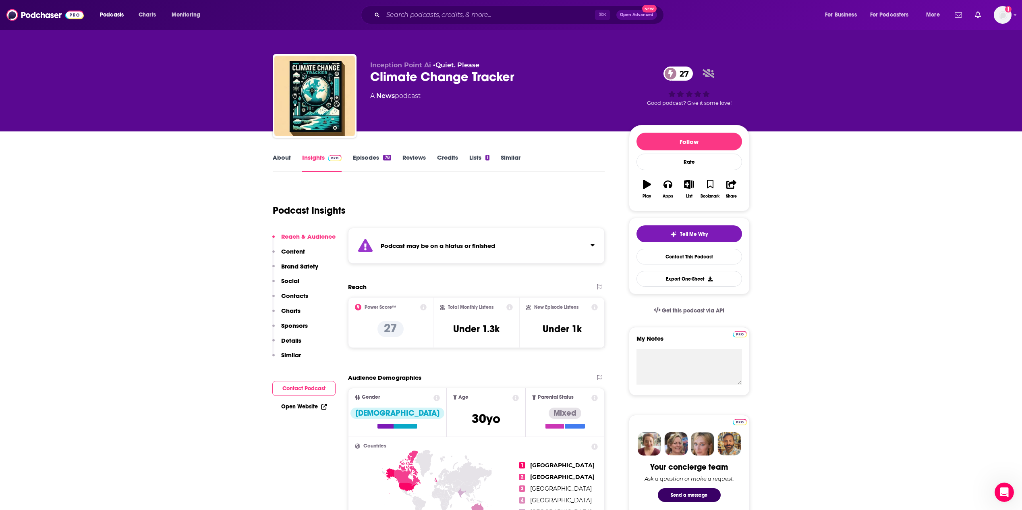
click at [353, 164] on link "Episodes 78" at bounding box center [372, 162] width 38 height 19
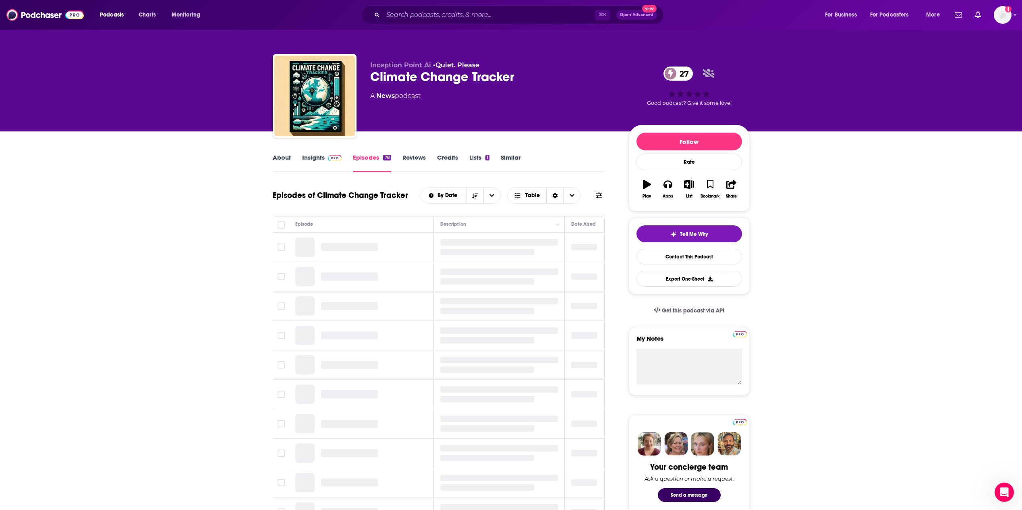
click at [355, 160] on link "Episodes 78" at bounding box center [372, 162] width 38 height 19
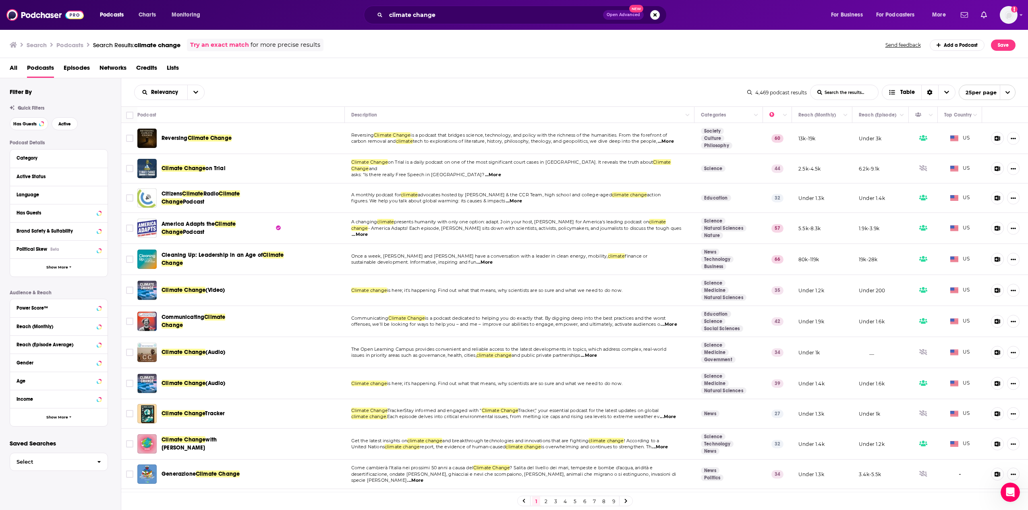
click at [138, 62] on span "Credits" at bounding box center [146, 69] width 21 height 17
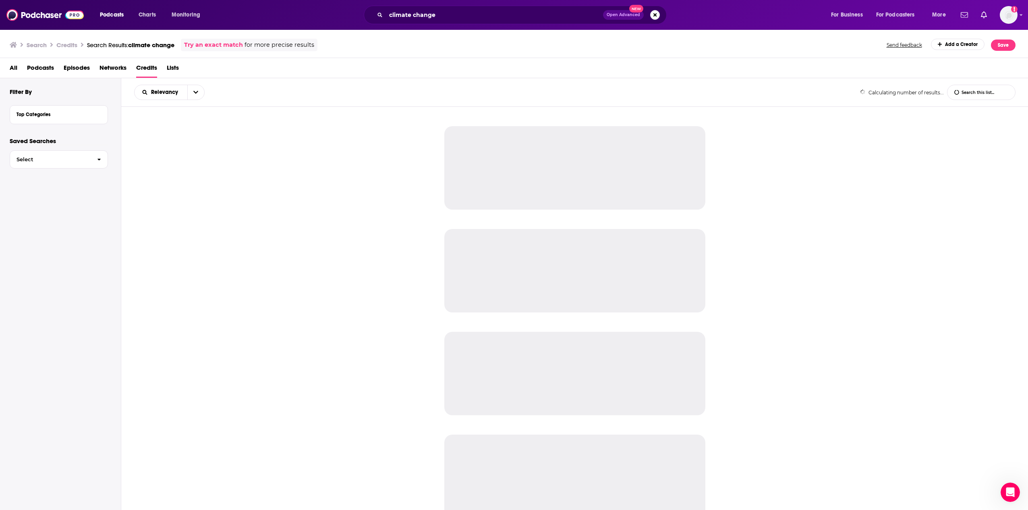
click at [114, 65] on span "Networks" at bounding box center [112, 69] width 27 height 17
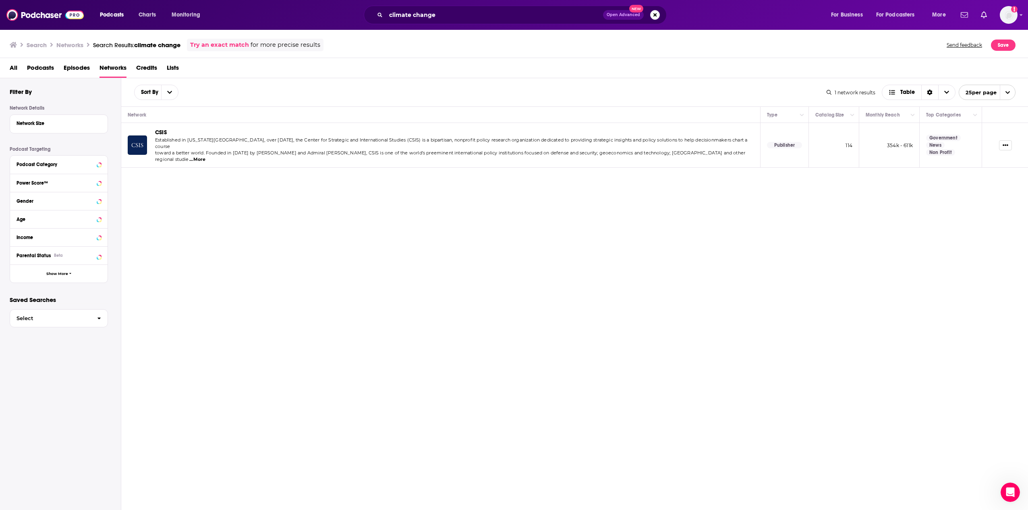
click at [46, 66] on span "Podcasts" at bounding box center [40, 69] width 27 height 17
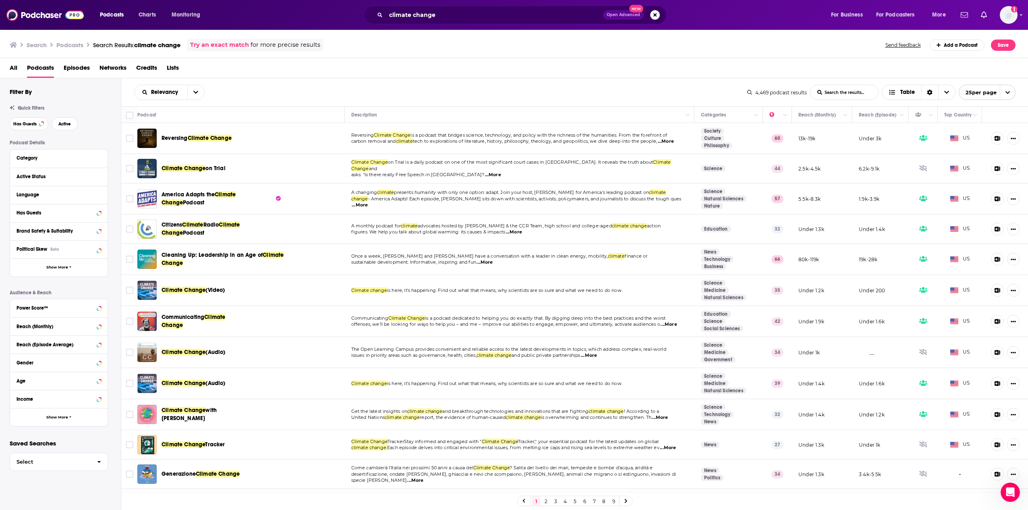
click at [14, 69] on span "All" at bounding box center [14, 69] width 8 height 17
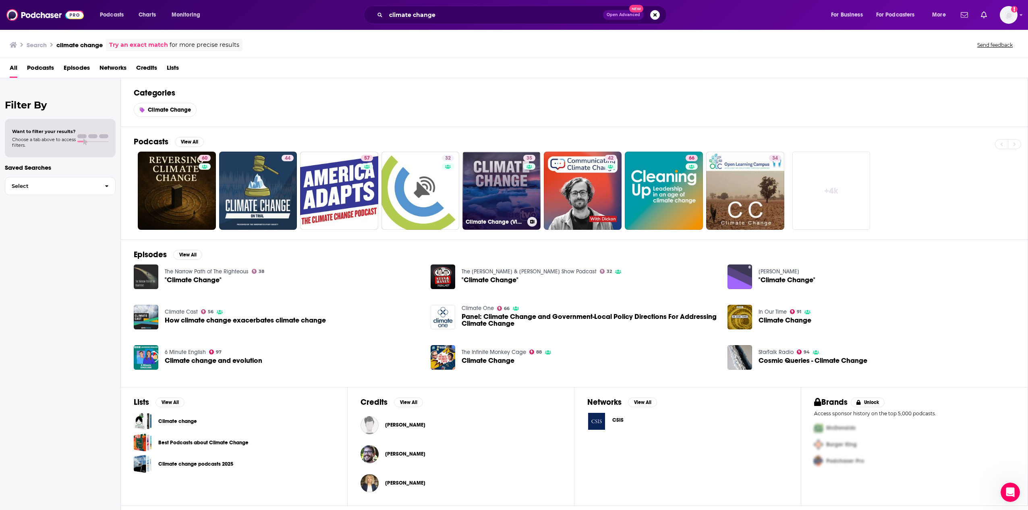
click at [509, 197] on link "35 Climate Change (Video)" at bounding box center [501, 190] width 78 height 78
click at [86, 177] on button "Select" at bounding box center [60, 186] width 111 height 18
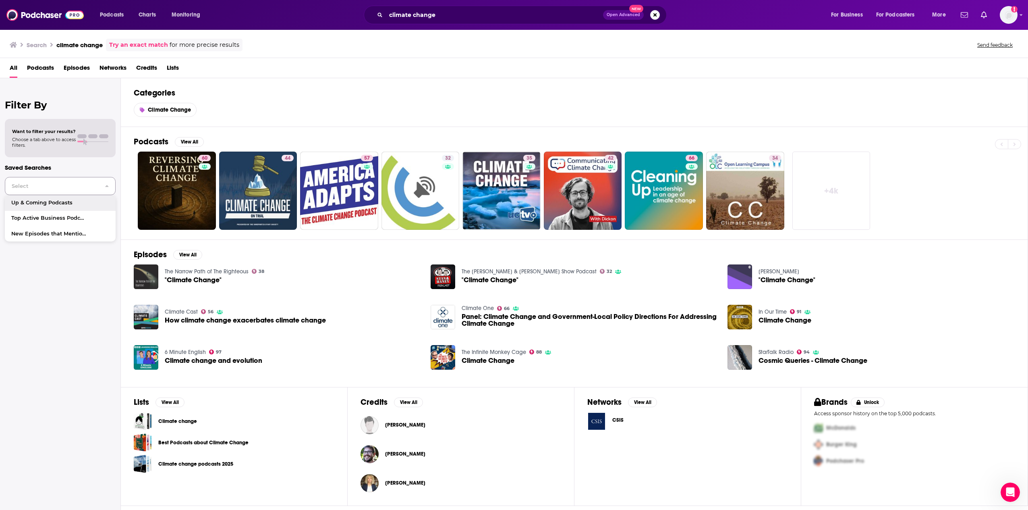
click at [97, 184] on span "Select" at bounding box center [51, 185] width 93 height 5
click at [48, 69] on span "Podcasts" at bounding box center [40, 69] width 27 height 17
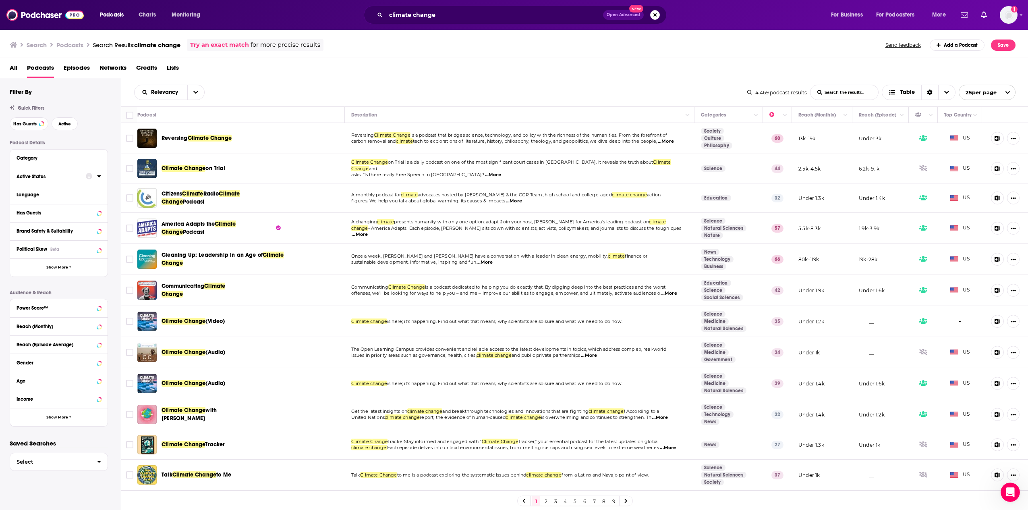
click at [101, 175] on icon at bounding box center [99, 176] width 4 height 2
click at [81, 195] on span "All" at bounding box center [54, 191] width 75 height 10
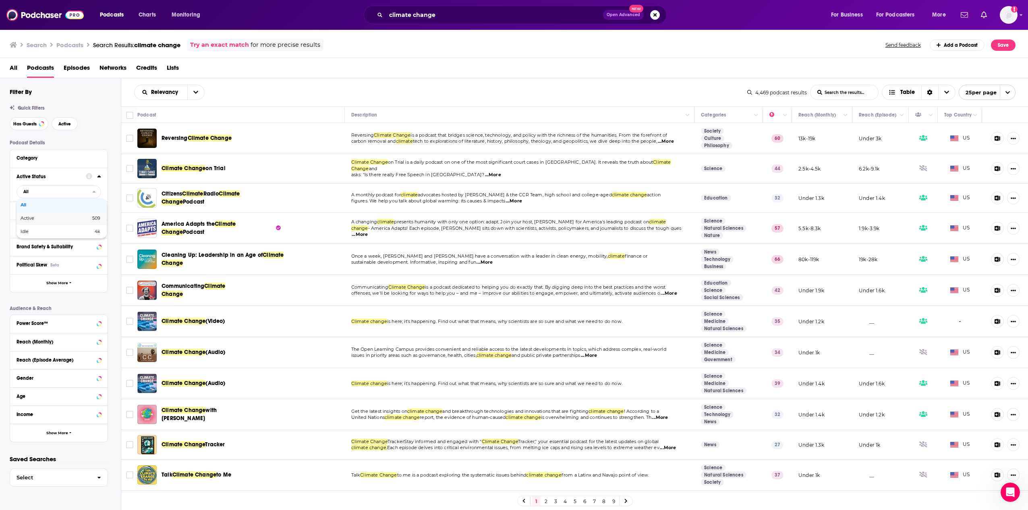
click at [63, 218] on span "509" at bounding box center [81, 218] width 38 height 4
click at [96, 228] on div at bounding box center [93, 228] width 15 height 10
click at [99, 228] on icon at bounding box center [99, 228] width 4 height 2
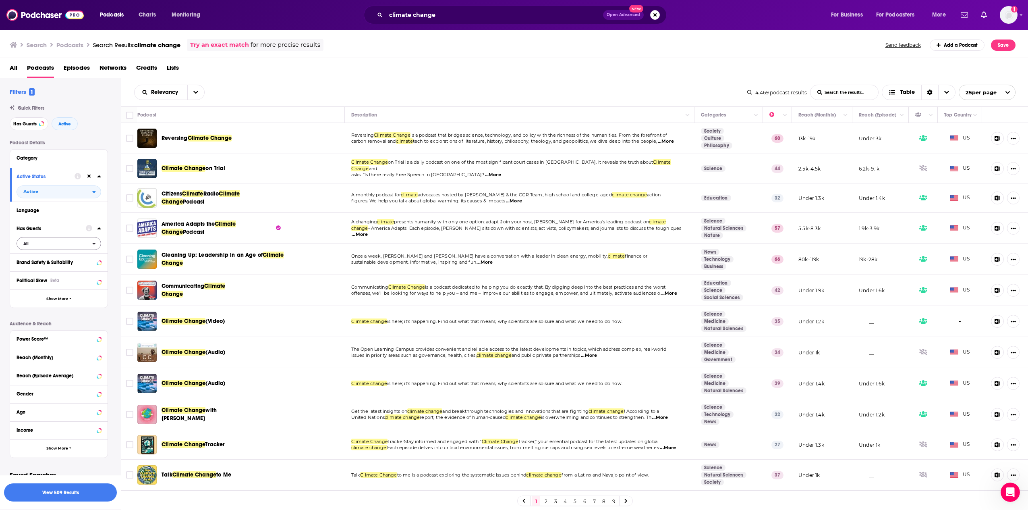
click at [67, 244] on span "All" at bounding box center [54, 243] width 75 height 10
click at [58, 271] on span "Has guests" at bounding box center [45, 269] width 49 height 4
click at [97, 264] on icon at bounding box center [99, 261] width 4 height 5
click at [66, 301] on button "Show More" at bounding box center [58, 298] width 97 height 18
click at [81, 496] on button "View 408 Results" at bounding box center [60, 492] width 113 height 18
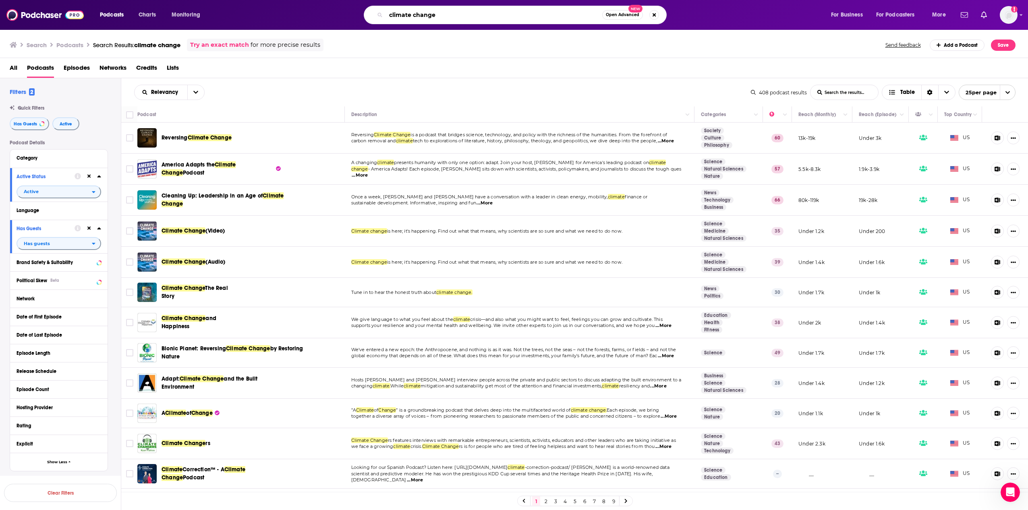
click at [438, 16] on input "climate change" at bounding box center [494, 14] width 216 height 13
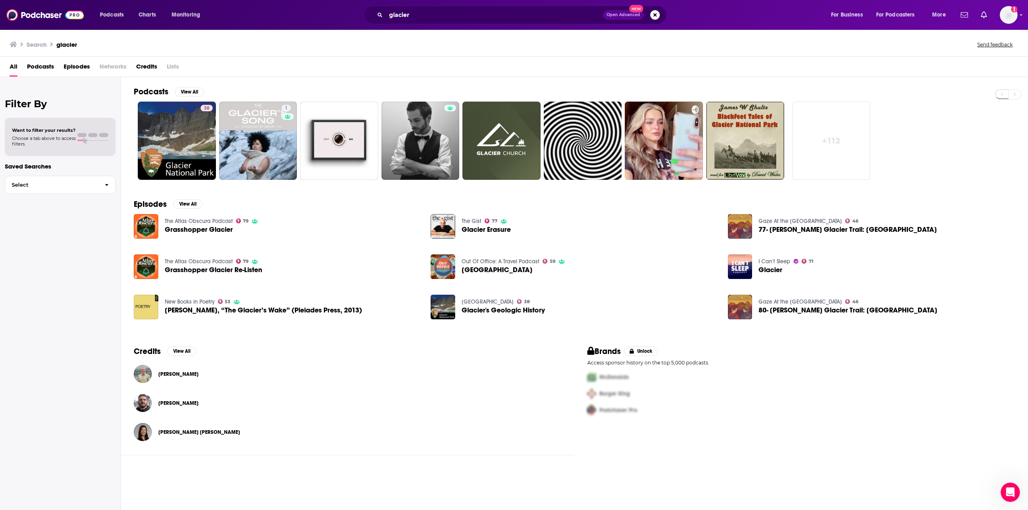
click at [46, 68] on span "Podcasts" at bounding box center [40, 68] width 27 height 17
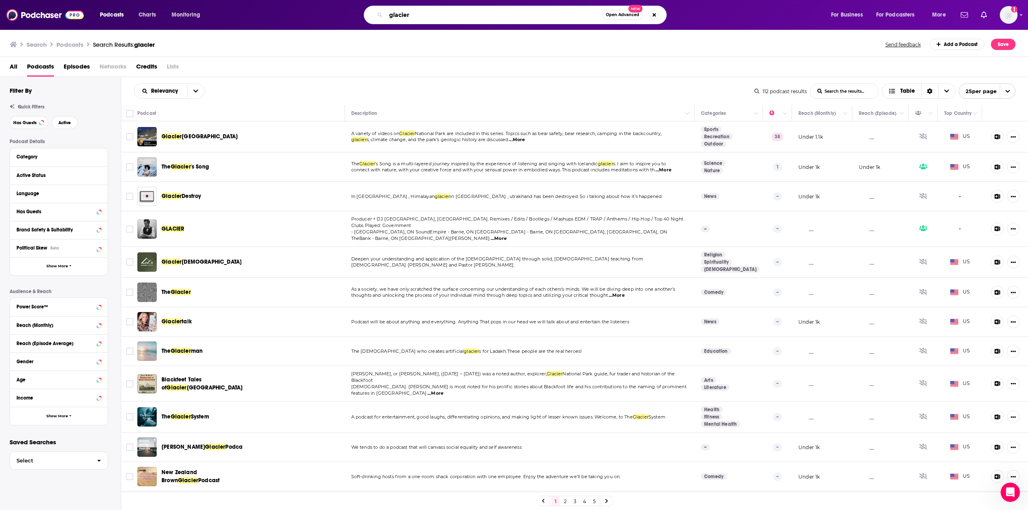
click at [429, 12] on input "glacier" at bounding box center [494, 14] width 216 height 13
type input "Yosemite"
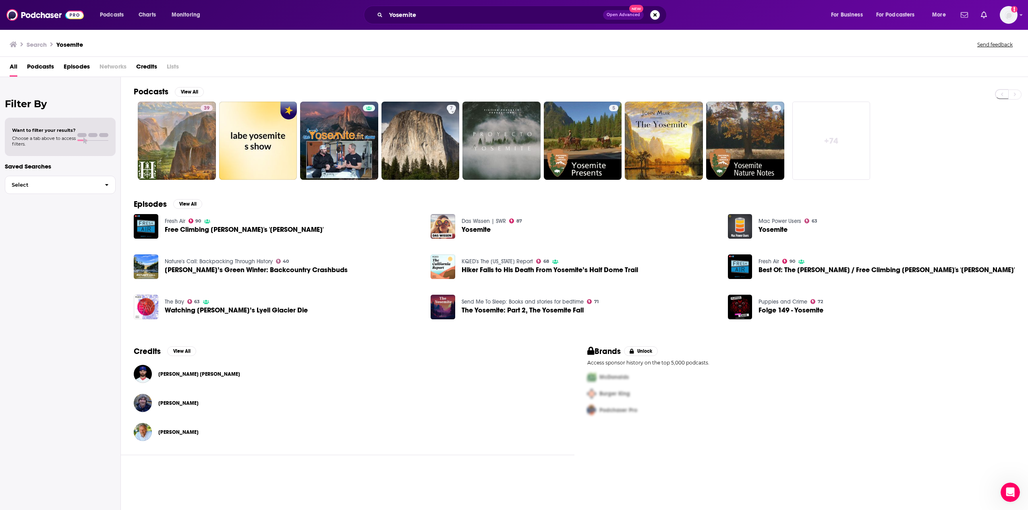
click at [48, 68] on span "Podcasts" at bounding box center [40, 68] width 27 height 17
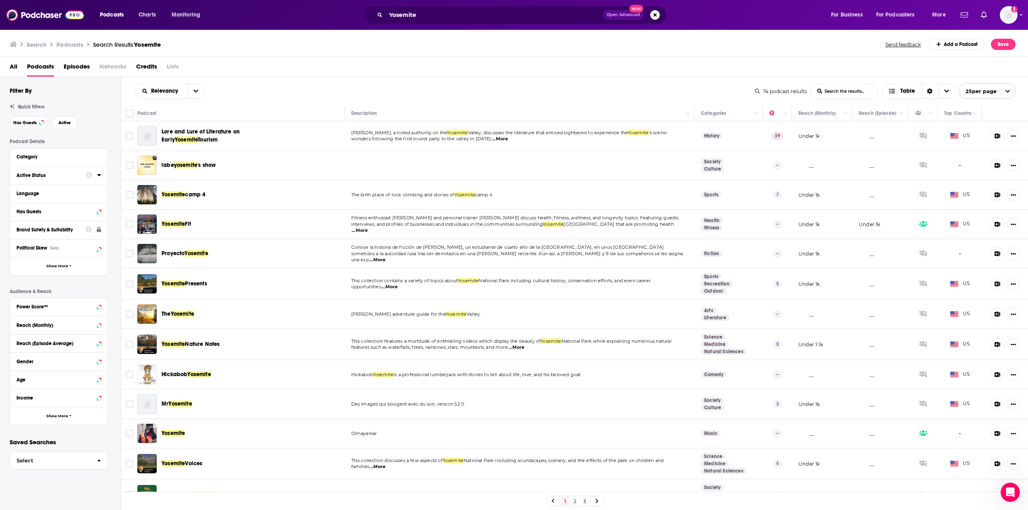
click at [73, 170] on button "Active Status" at bounding box center [51, 175] width 69 height 10
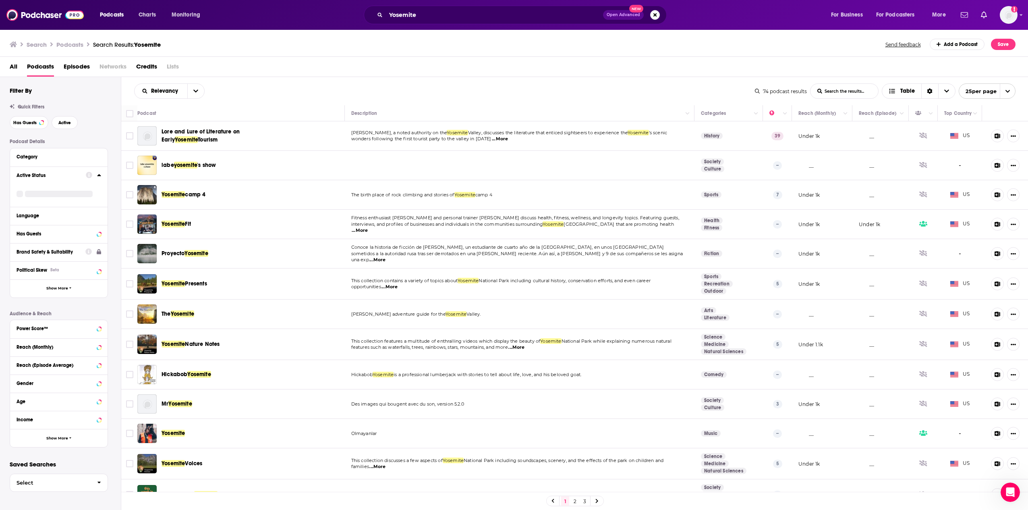
click at [103, 175] on div "Active Status" at bounding box center [58, 186] width 97 height 40
click at [99, 178] on icon at bounding box center [99, 175] width 4 height 6
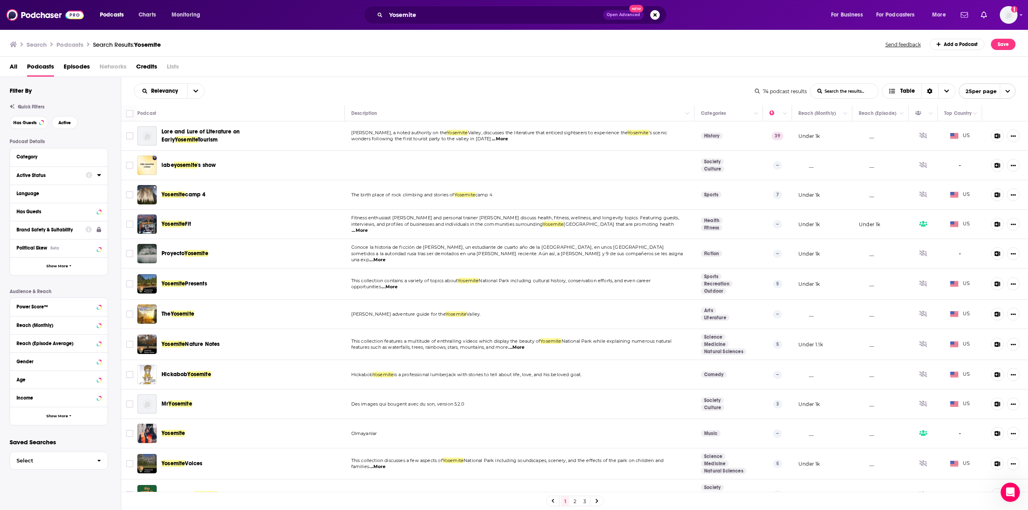
click at [96, 178] on div at bounding box center [93, 175] width 15 height 10
click at [97, 177] on icon at bounding box center [99, 175] width 4 height 6
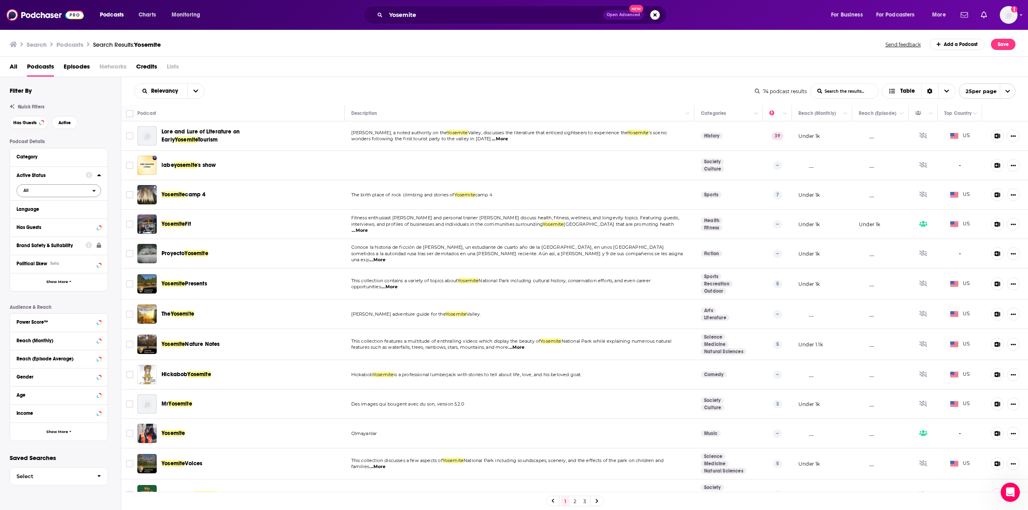
click at [83, 194] on span "All" at bounding box center [54, 190] width 75 height 10
click at [70, 218] on span "10" at bounding box center [82, 217] width 36 height 4
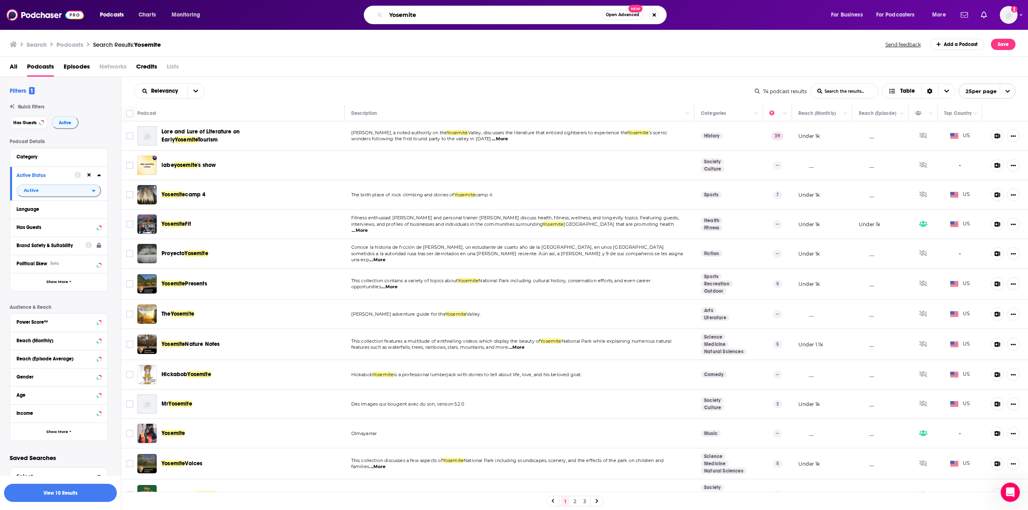
click at [506, 13] on input "Yosemite" at bounding box center [494, 14] width 216 height 13
click at [506, 12] on input "Yosemite" at bounding box center [494, 14] width 216 height 13
click at [616, 14] on span "Open Advanced" at bounding box center [622, 15] width 33 height 4
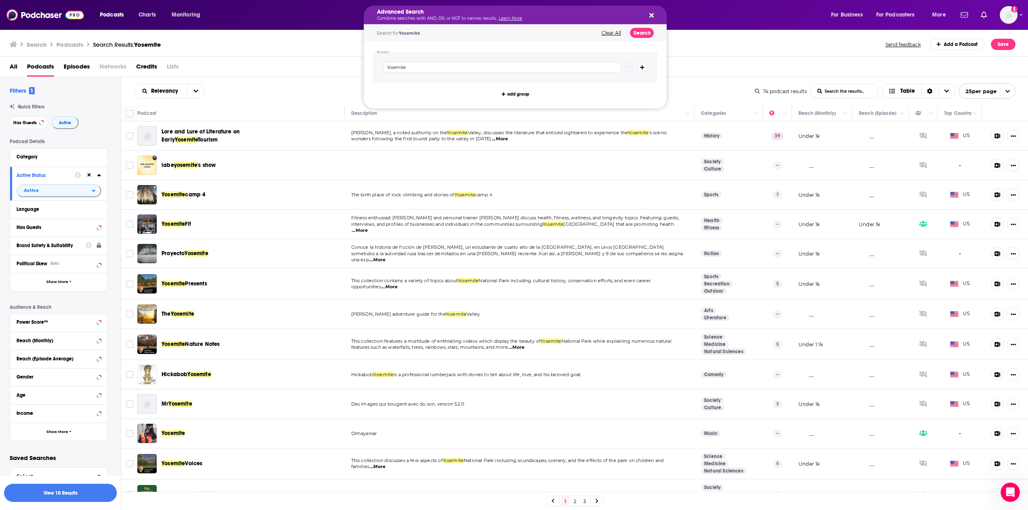
click at [536, 73] on div "Yosemite" at bounding box center [515, 67] width 284 height 31
click at [544, 68] on input "Yosemite" at bounding box center [502, 67] width 238 height 10
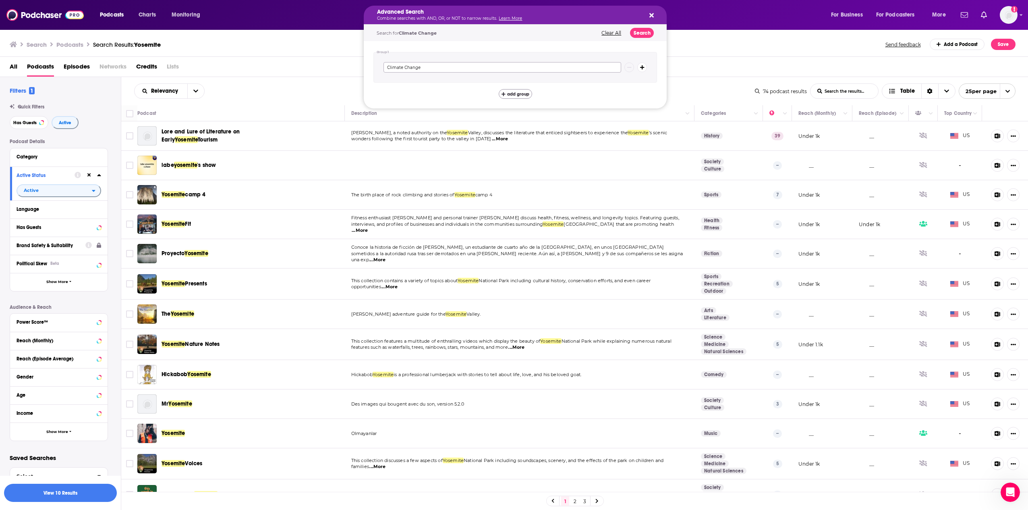
type input "Climate Change"
click at [517, 94] on span "add group" at bounding box center [518, 94] width 22 height 4
click at [517, 97] on span "and" at bounding box center [512, 96] width 16 height 14
click at [520, 123] on span "or" at bounding box center [515, 121] width 21 height 5
click at [515, 124] on input "Search podcasts, credits, & more..." at bounding box center [502, 122] width 238 height 10
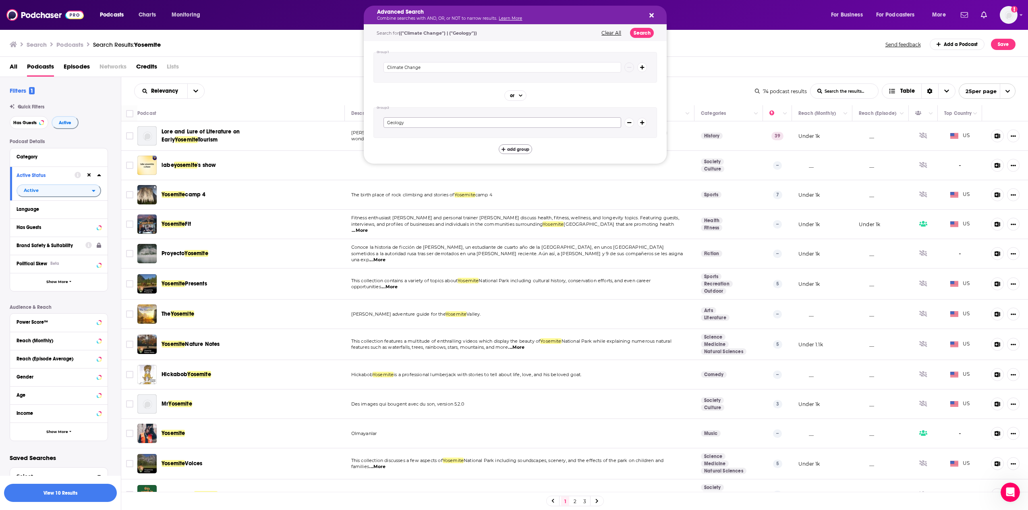
type input "Geology"
click at [510, 151] on span "add group" at bounding box center [518, 149] width 22 height 4
click at [518, 153] on span "and" at bounding box center [512, 151] width 16 height 14
click at [511, 174] on span "or" at bounding box center [515, 176] width 21 height 5
click at [494, 178] on input "Search podcasts, credits, & more..." at bounding box center [502, 178] width 238 height 10
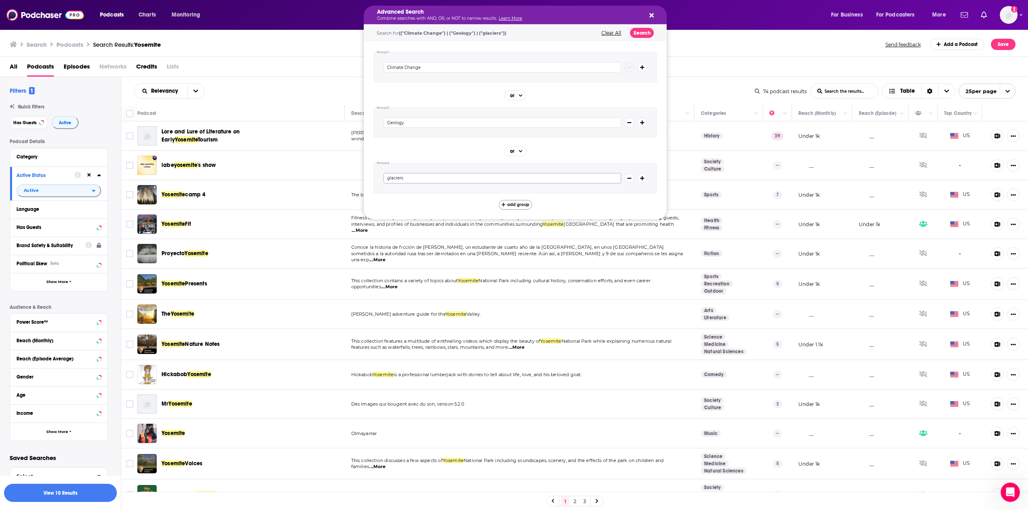
type input "glaciers"
click at [503, 203] on icon "Search podcasts, credits, & more..." at bounding box center [503, 204] width 4 height 4
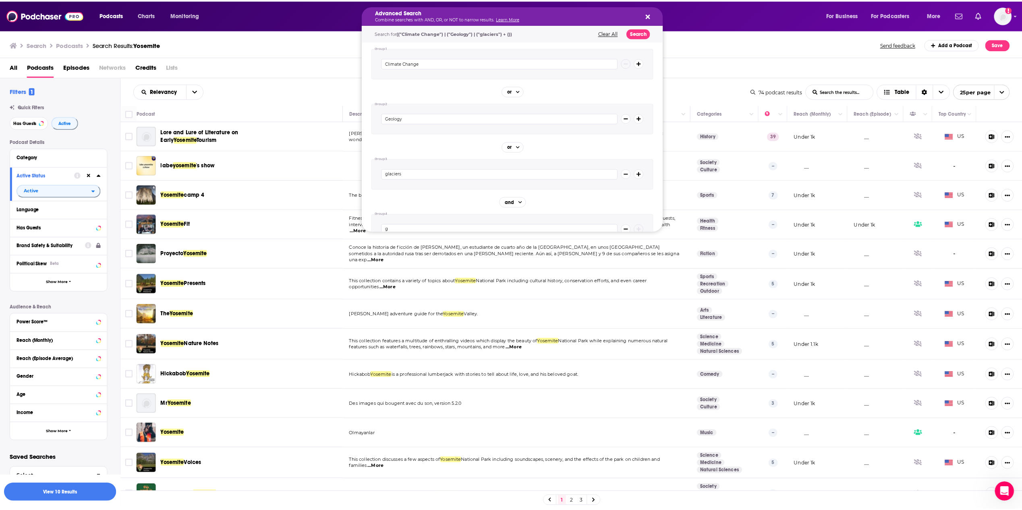
scroll to position [5, 0]
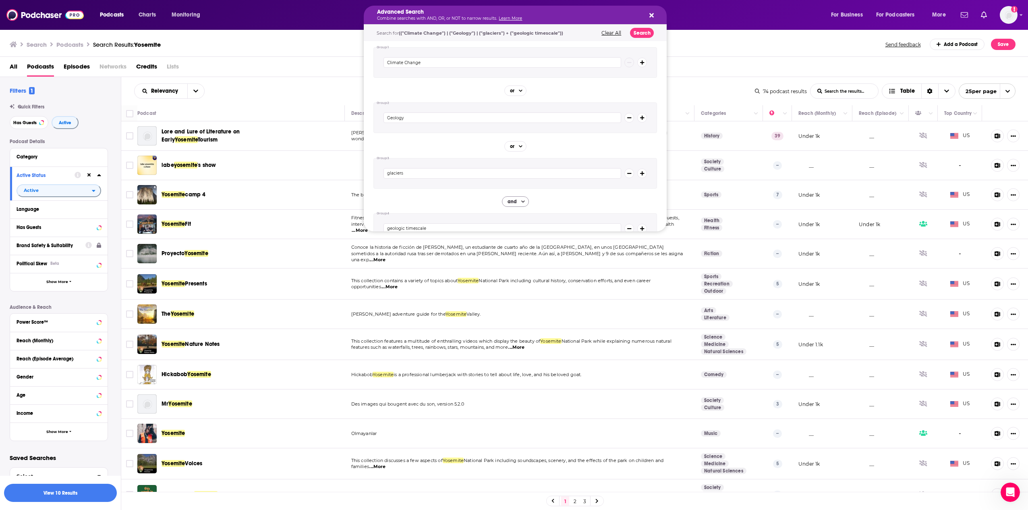
type input "geologic timescale"
click at [513, 201] on span "and" at bounding box center [512, 201] width 9 height 5
click at [513, 228] on span "or" at bounding box center [515, 226] width 21 height 5
click at [512, 93] on span "or" at bounding box center [512, 91] width 11 height 14
click at [518, 91] on span "Choose View" at bounding box center [521, 91] width 6 height 10
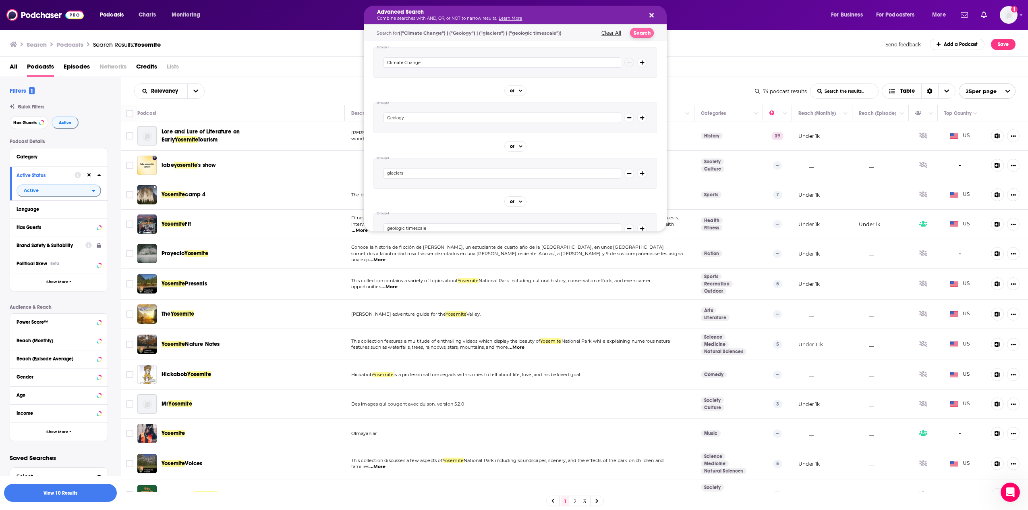
click at [649, 33] on button "Search" at bounding box center [642, 33] width 24 height 10
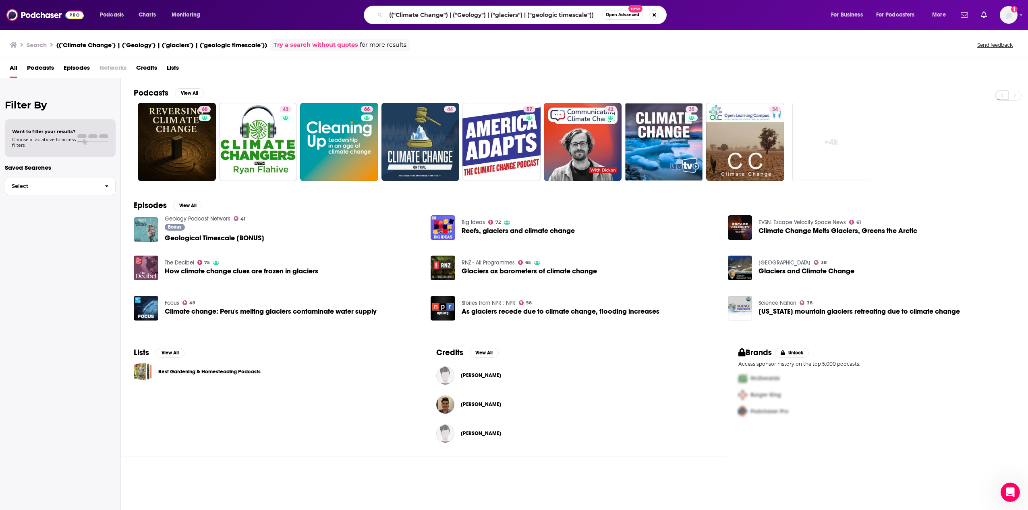
click at [247, 233] on div "Bonus Geological Timescale [BONUS]" at bounding box center [214, 234] width 99 height 20
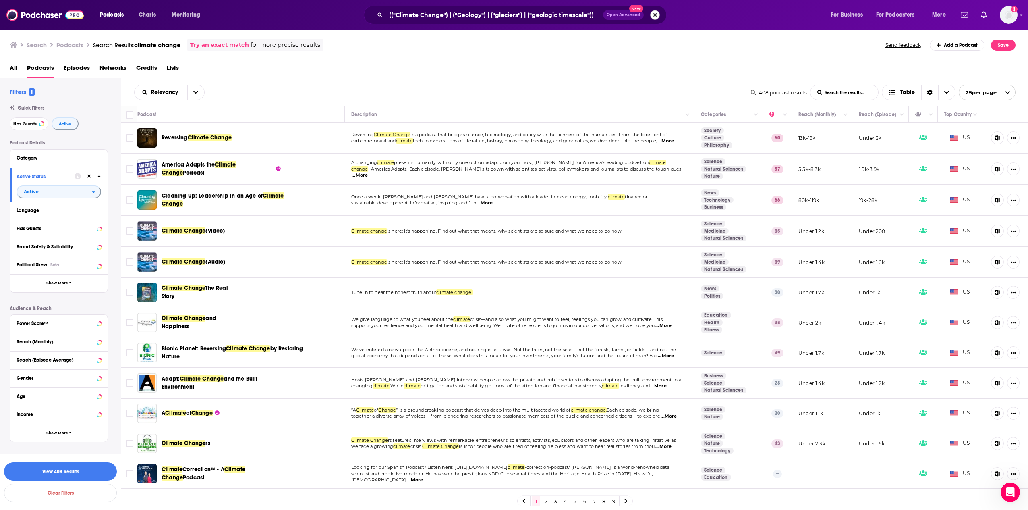
click at [659, 12] on span "Open Advanced New" at bounding box center [631, 15] width 57 height 10
click at [659, 13] on button "Search podcasts, credits, & more..." at bounding box center [655, 15] width 10 height 10
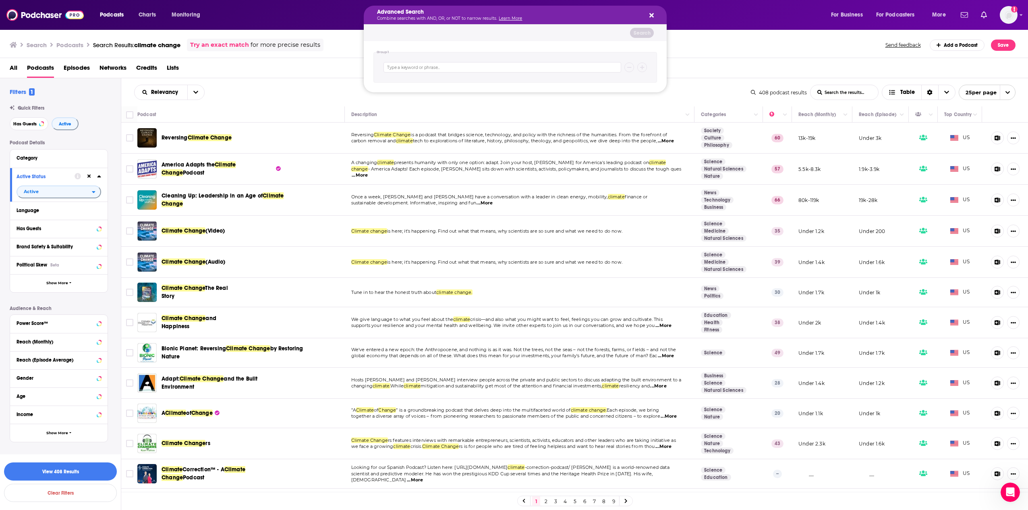
click at [535, 19] on p "Combine searches with AND, OR, or NOT to narrow results. Learn More" at bounding box center [508, 19] width 263 height 4
click at [723, 46] on div "Search Podcasts Search Results: climate change Try an exact match for more prec…" at bounding box center [513, 45] width 1006 height 12
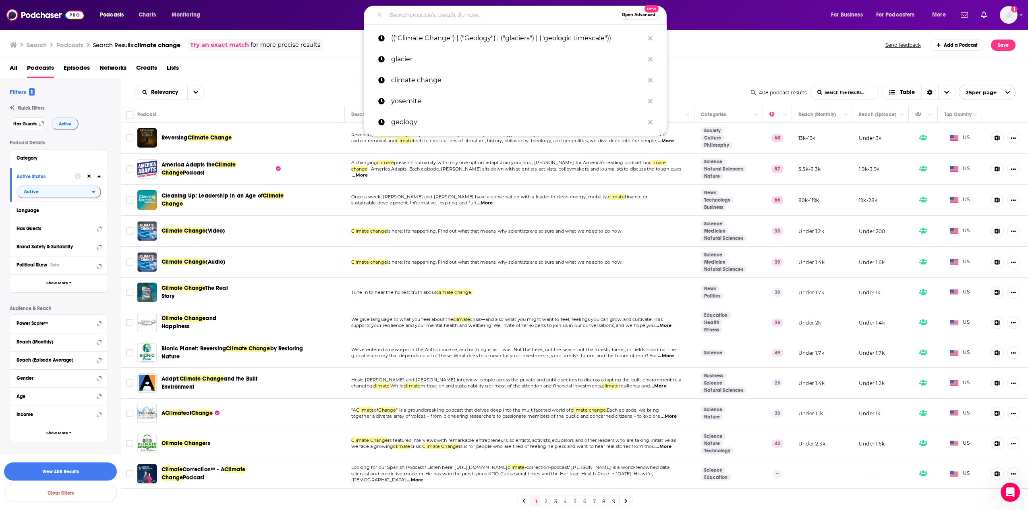
click at [510, 18] on input "Search podcasts, credits, & more..." at bounding box center [502, 14] width 232 height 13
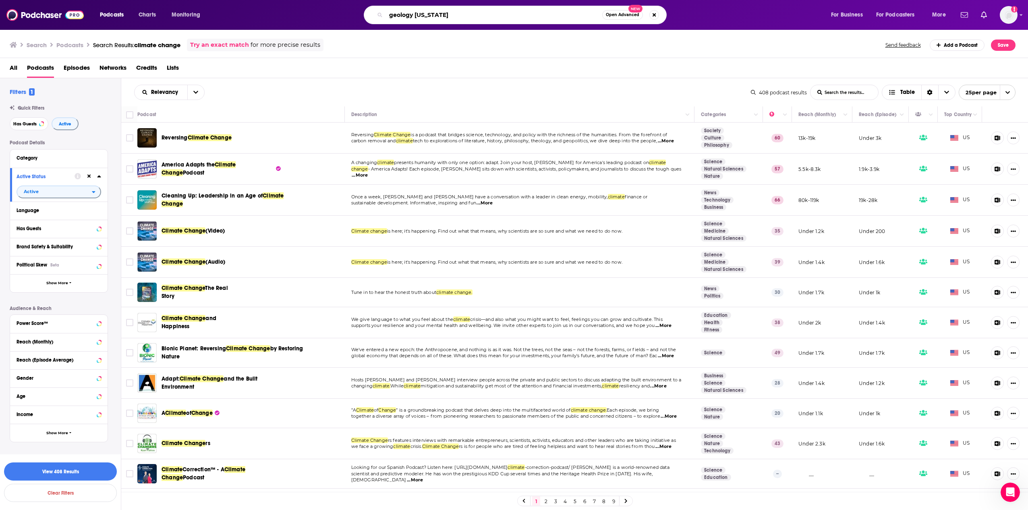
type input "geology california"
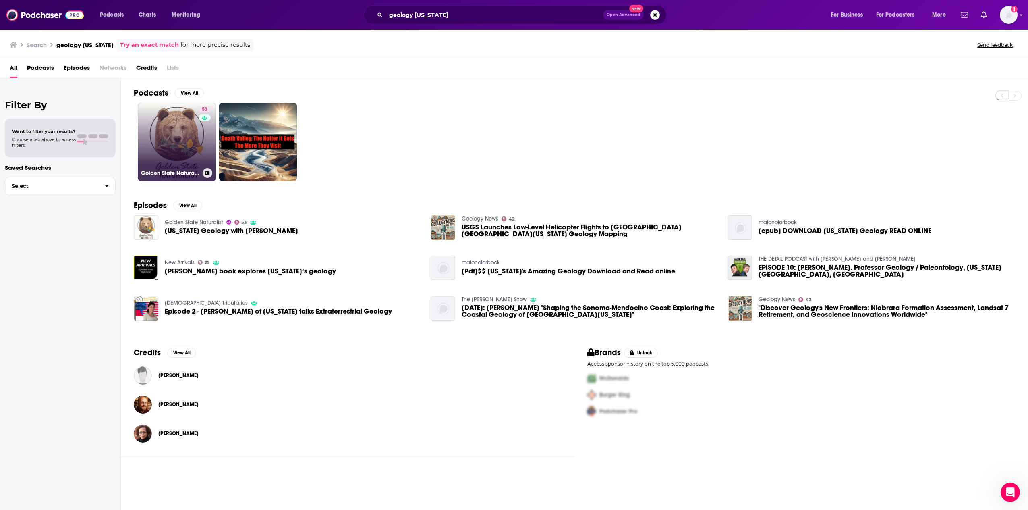
click at [164, 132] on link "53 Golden State Naturalist" at bounding box center [177, 142] width 78 height 78
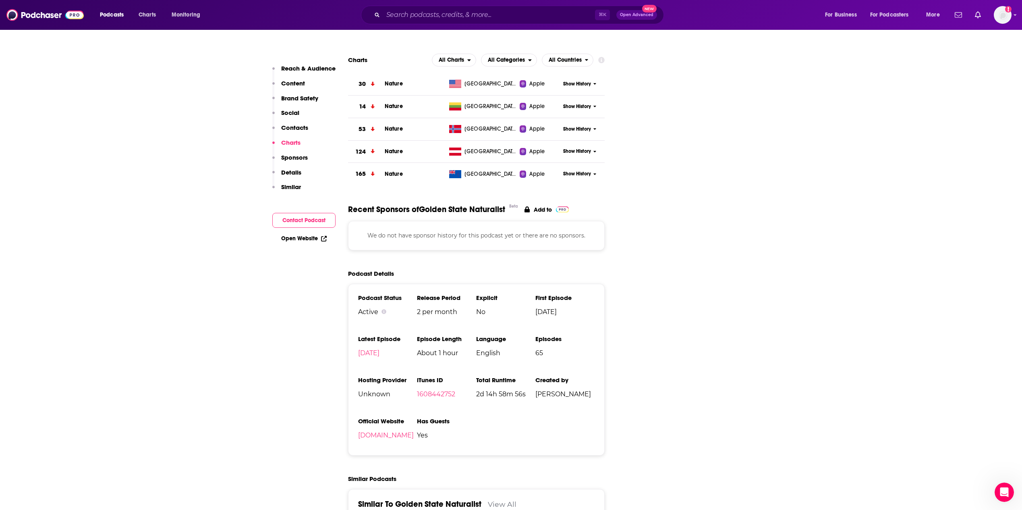
scroll to position [558, 0]
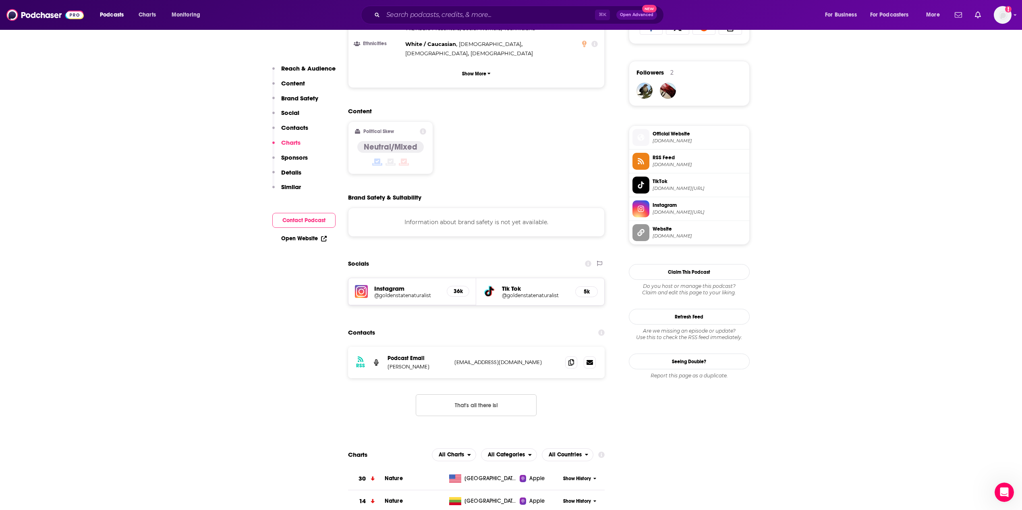
click at [391, 284] on h5 "Instagram" at bounding box center [407, 288] width 66 height 8
click at [392, 284] on h5 "Instagram" at bounding box center [407, 288] width 66 height 8
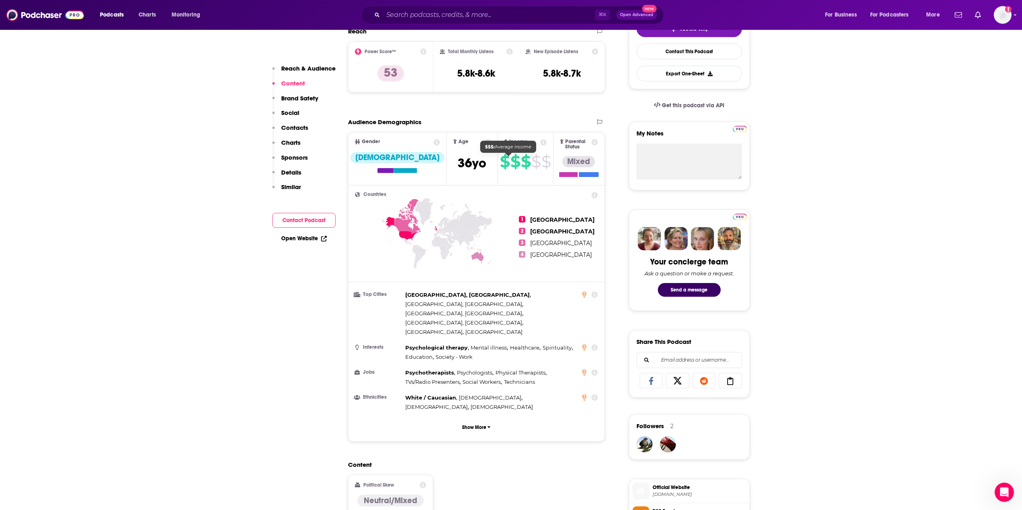
scroll to position [0, 0]
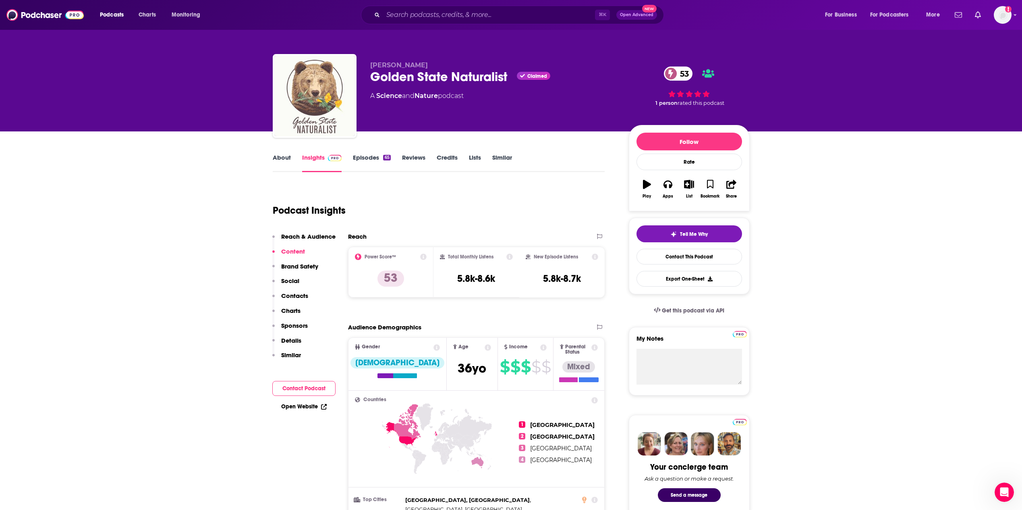
click at [302, 299] on p "Contacts" at bounding box center [294, 296] width 27 height 8
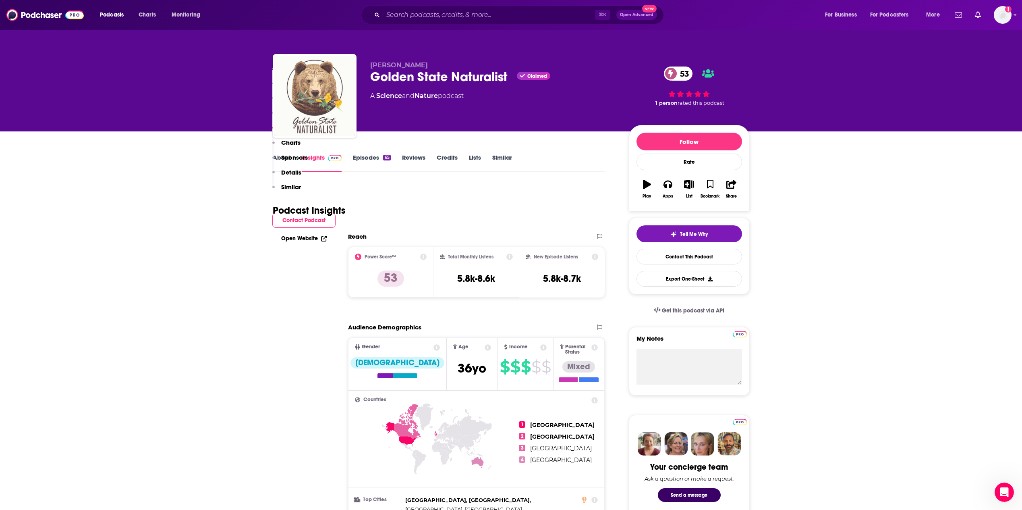
scroll to position [730, 0]
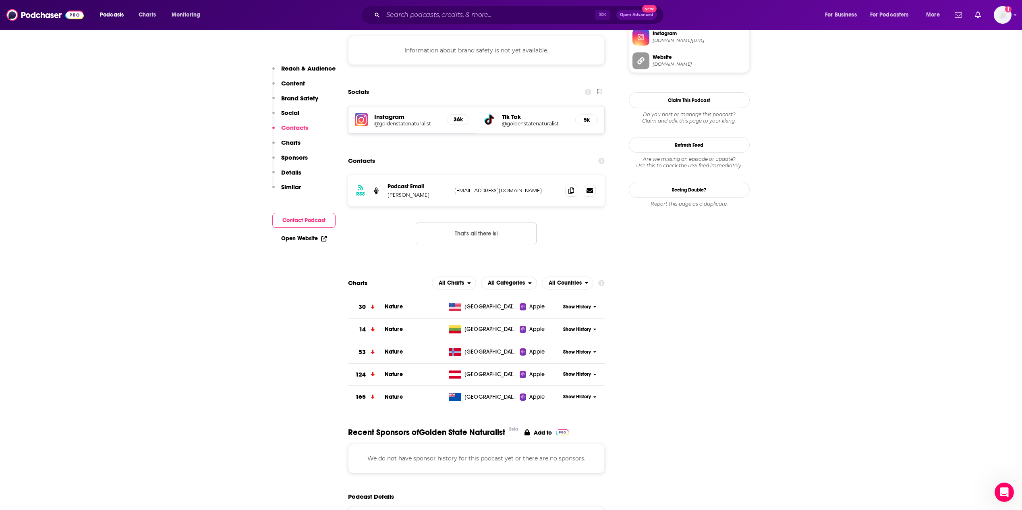
click at [299, 158] on p "Sponsors" at bounding box center [294, 157] width 27 height 8
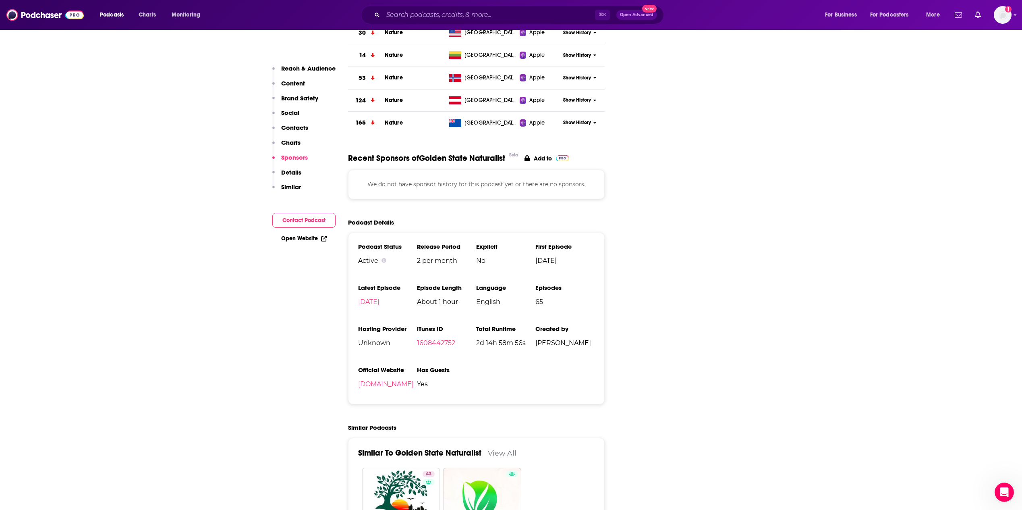
click at [295, 173] on p "Details" at bounding box center [291, 172] width 20 height 8
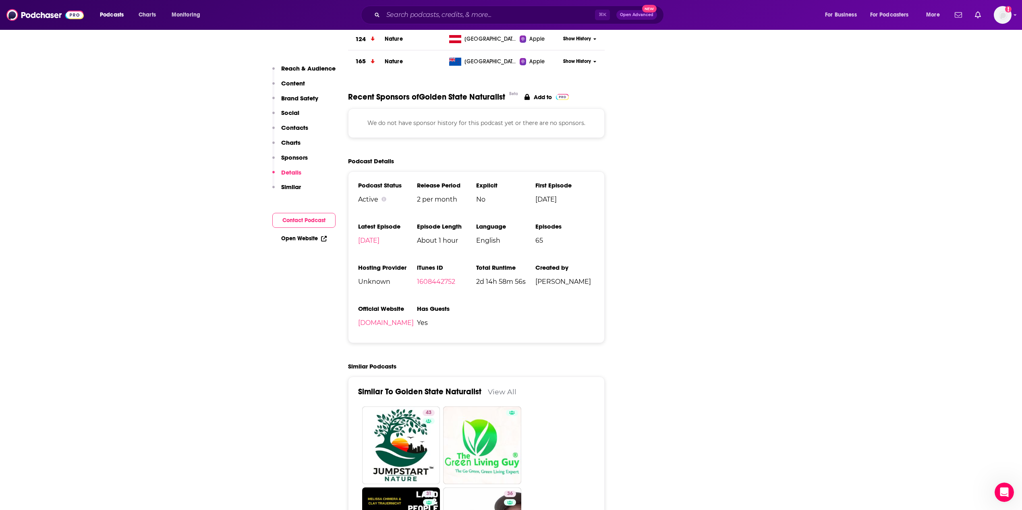
scroll to position [1069, 0]
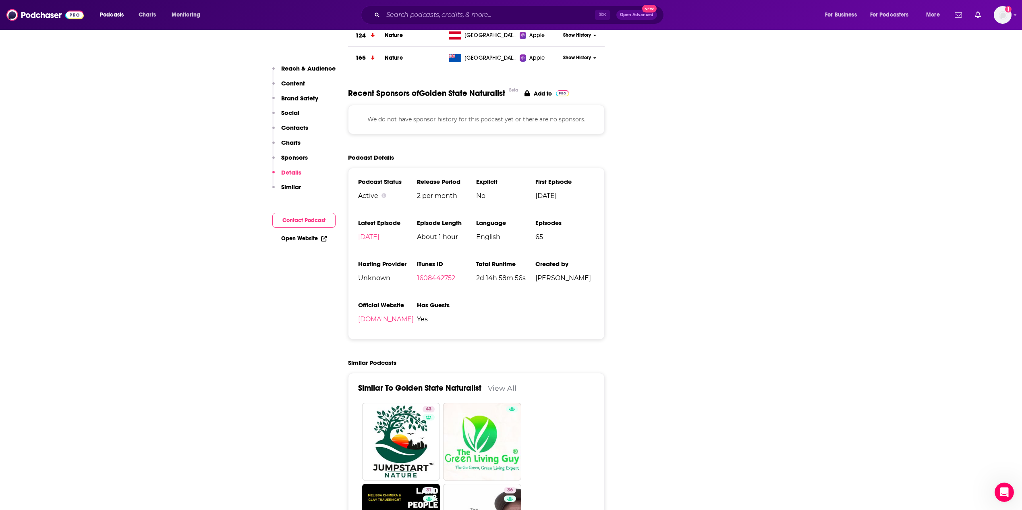
click at [294, 159] on p "Sponsors" at bounding box center [294, 157] width 27 height 8
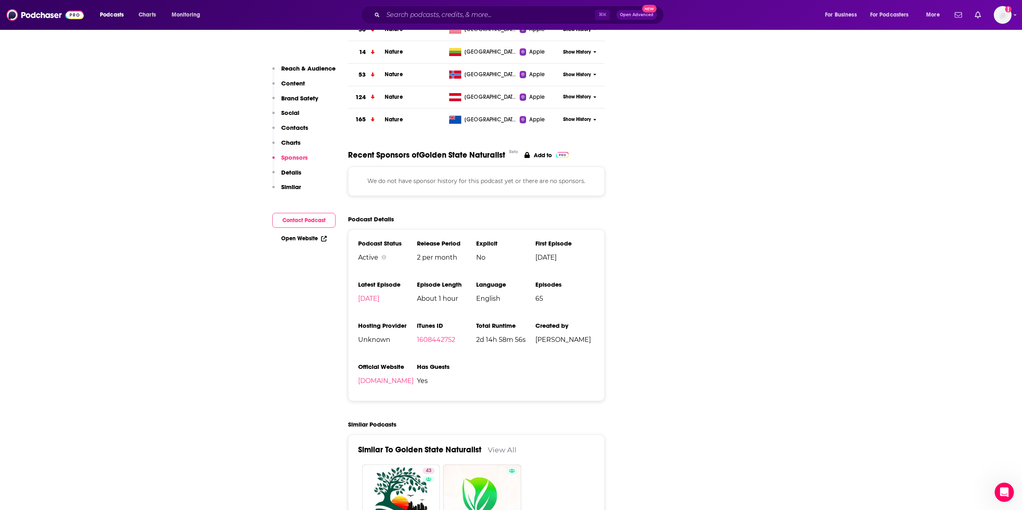
scroll to position [1004, 0]
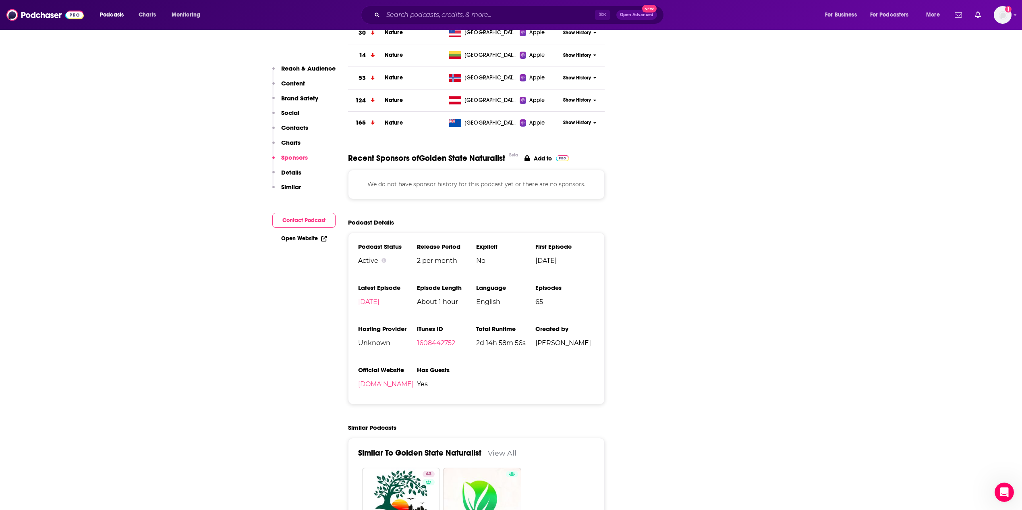
click at [292, 149] on button "Charts" at bounding box center [286, 146] width 28 height 15
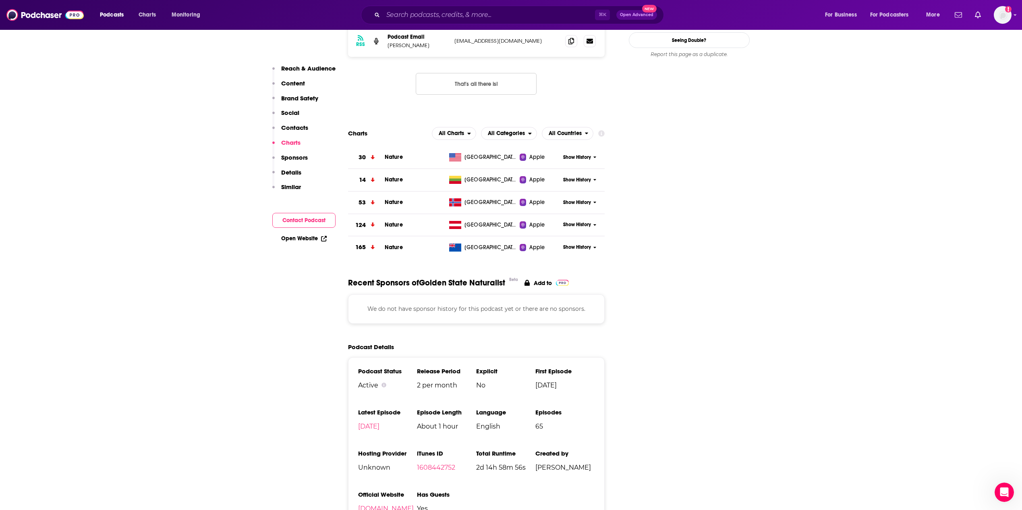
scroll to position [854, 0]
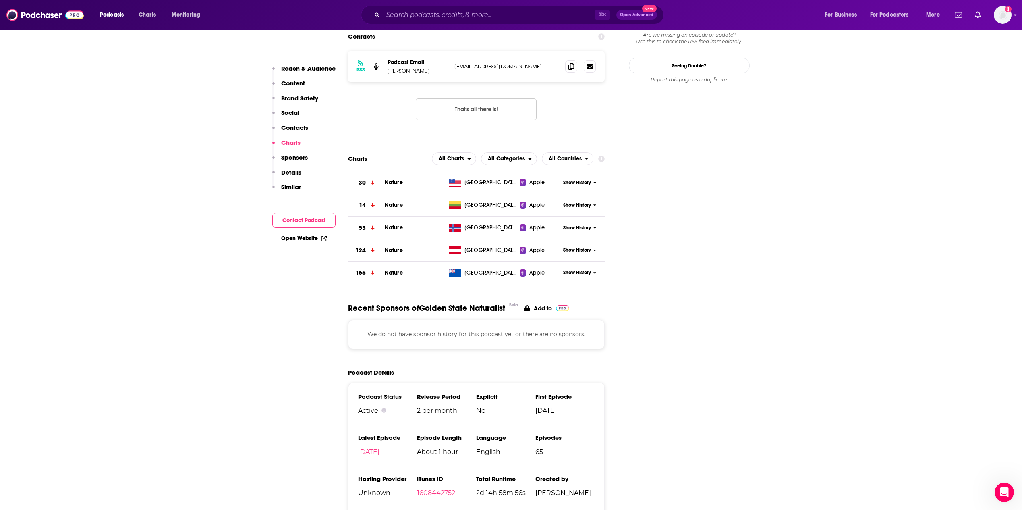
click at [294, 133] on button "Contacts" at bounding box center [290, 131] width 36 height 15
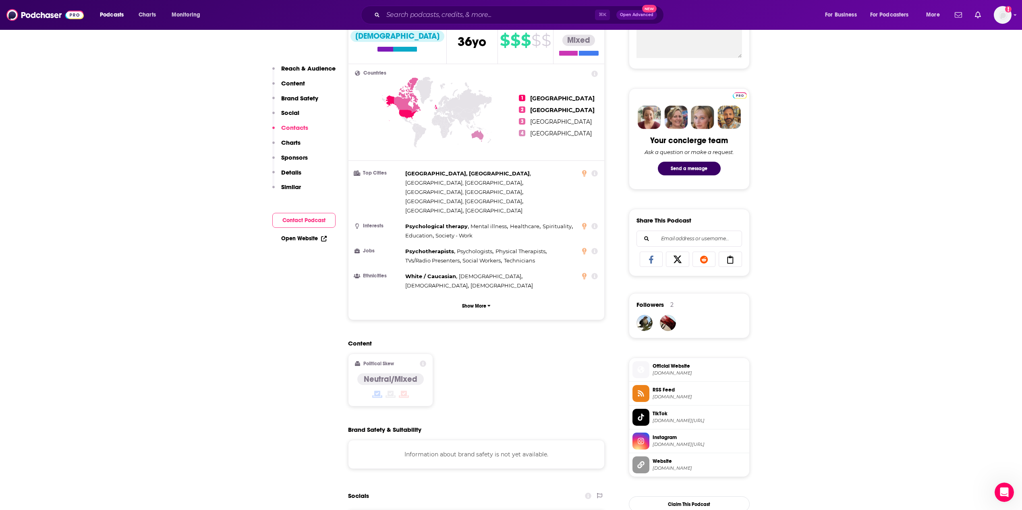
scroll to position [0, 0]
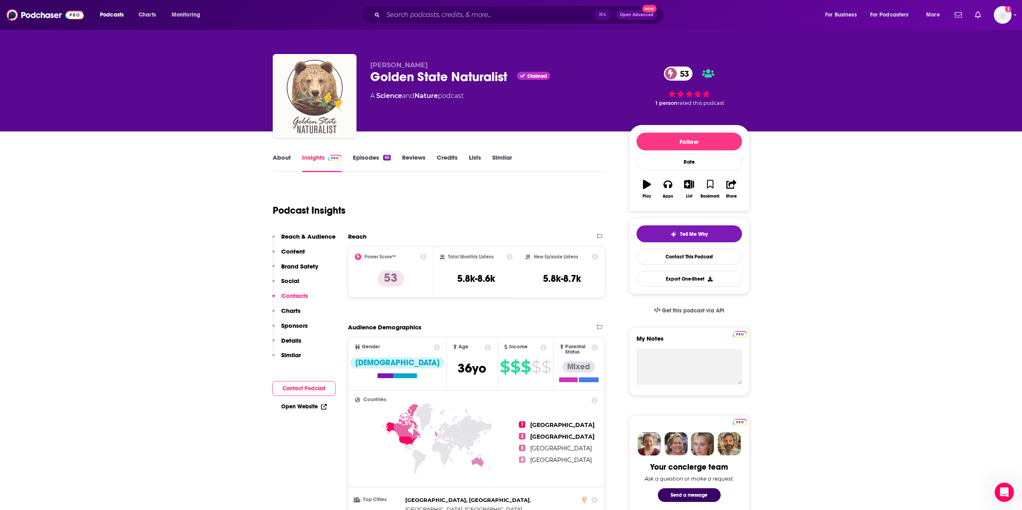
click at [288, 162] on link "About" at bounding box center [282, 162] width 18 height 19
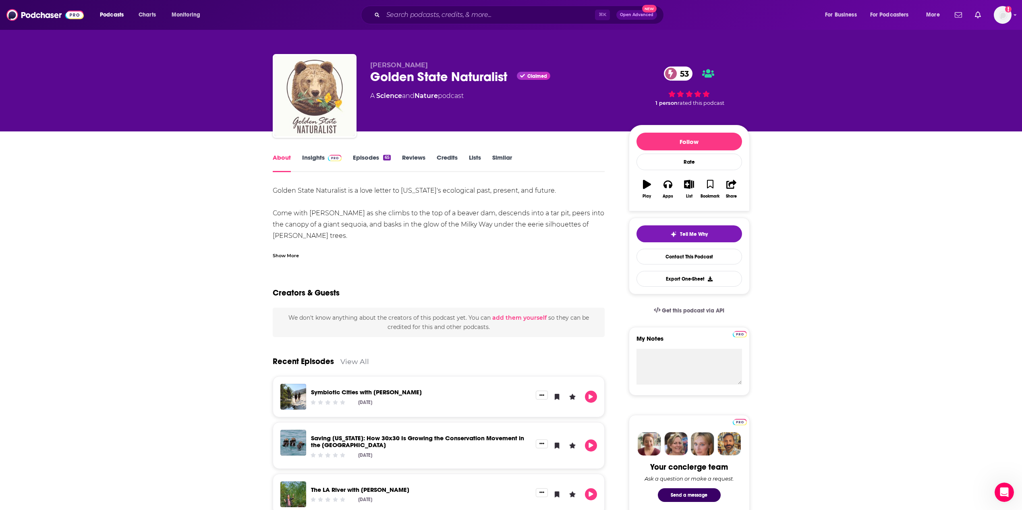
click at [303, 158] on link "Insights" at bounding box center [322, 162] width 40 height 19
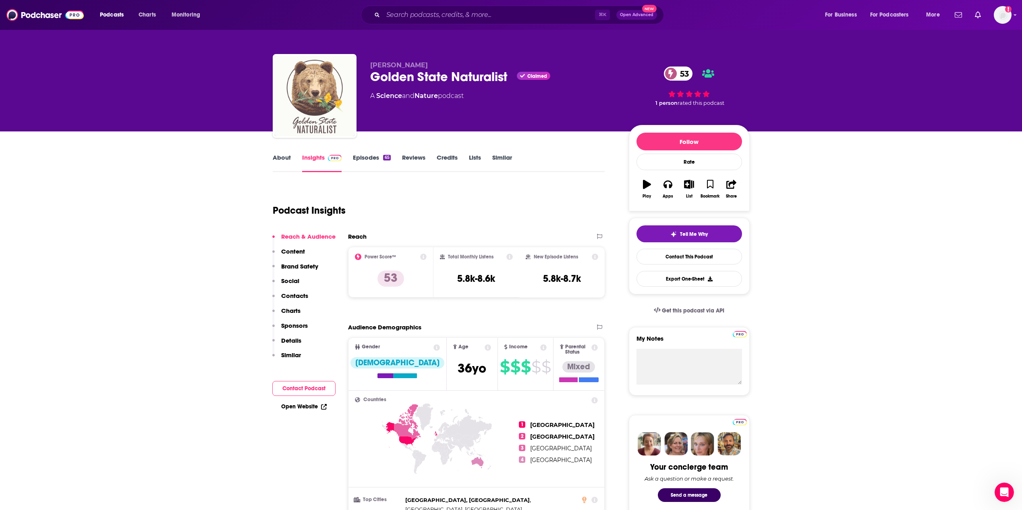
click at [300, 304] on button "Contacts" at bounding box center [290, 299] width 36 height 15
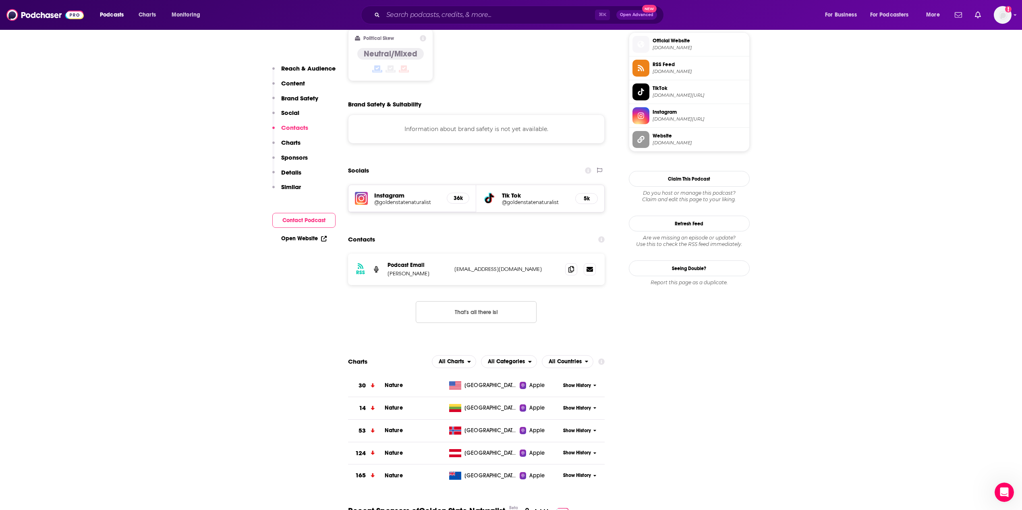
scroll to position [730, 0]
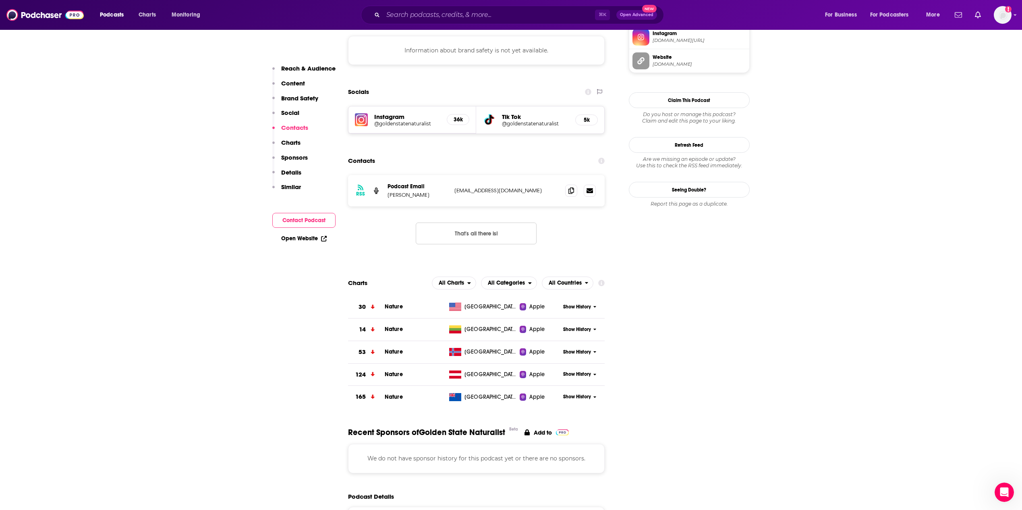
click at [292, 241] on link "Open Website" at bounding box center [304, 238] width 46 height 7
click at [292, 240] on link "Open Website" at bounding box center [304, 238] width 46 height 7
click at [319, 237] on link "Open Website" at bounding box center [304, 238] width 46 height 7
click at [325, 238] on icon at bounding box center [324, 239] width 6 height 6
